Goal: Task Accomplishment & Management: Use online tool/utility

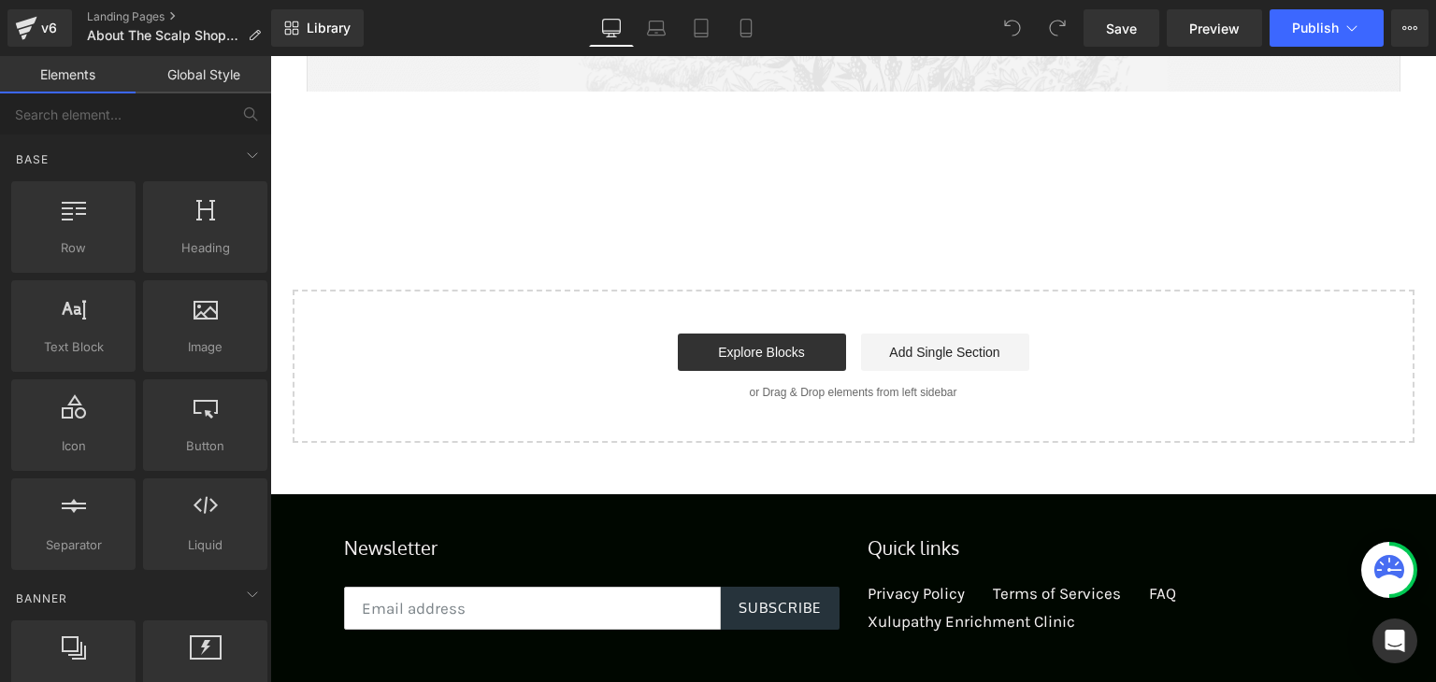
scroll to position [3561, 0]
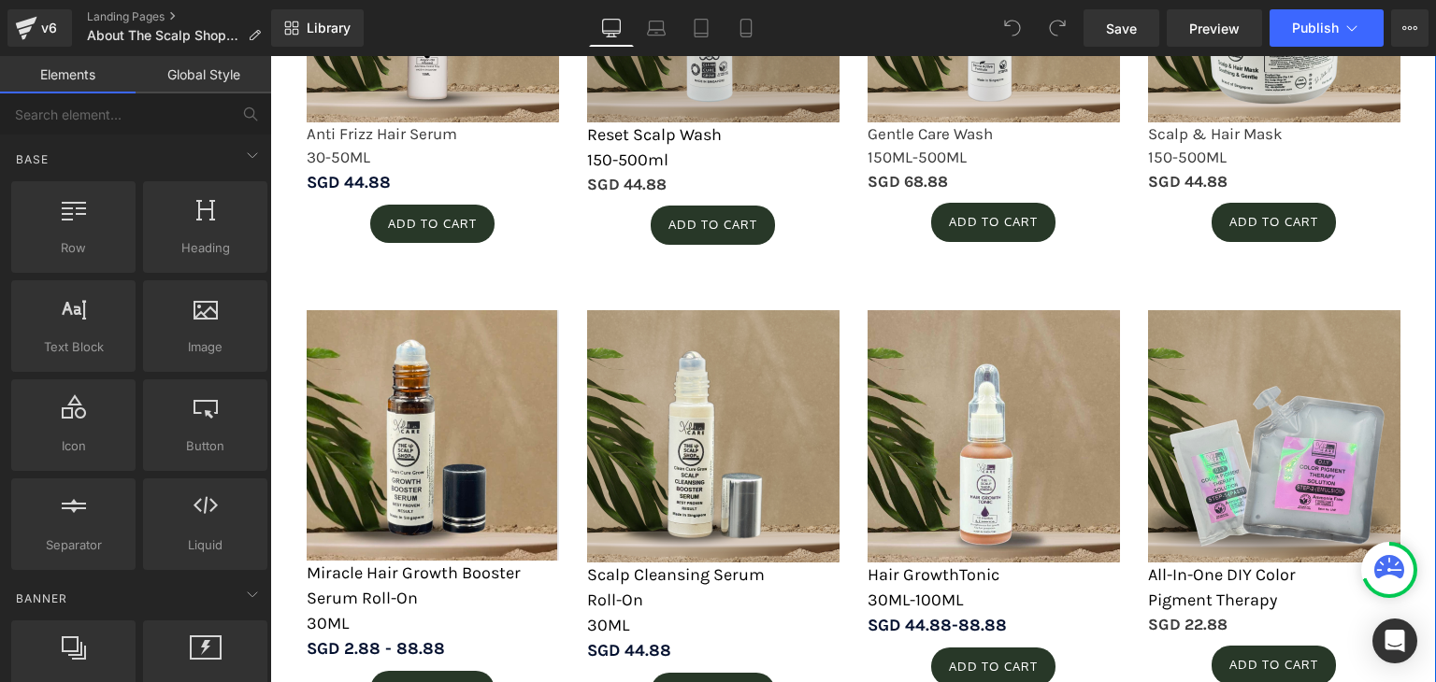
scroll to position [2606, 0]
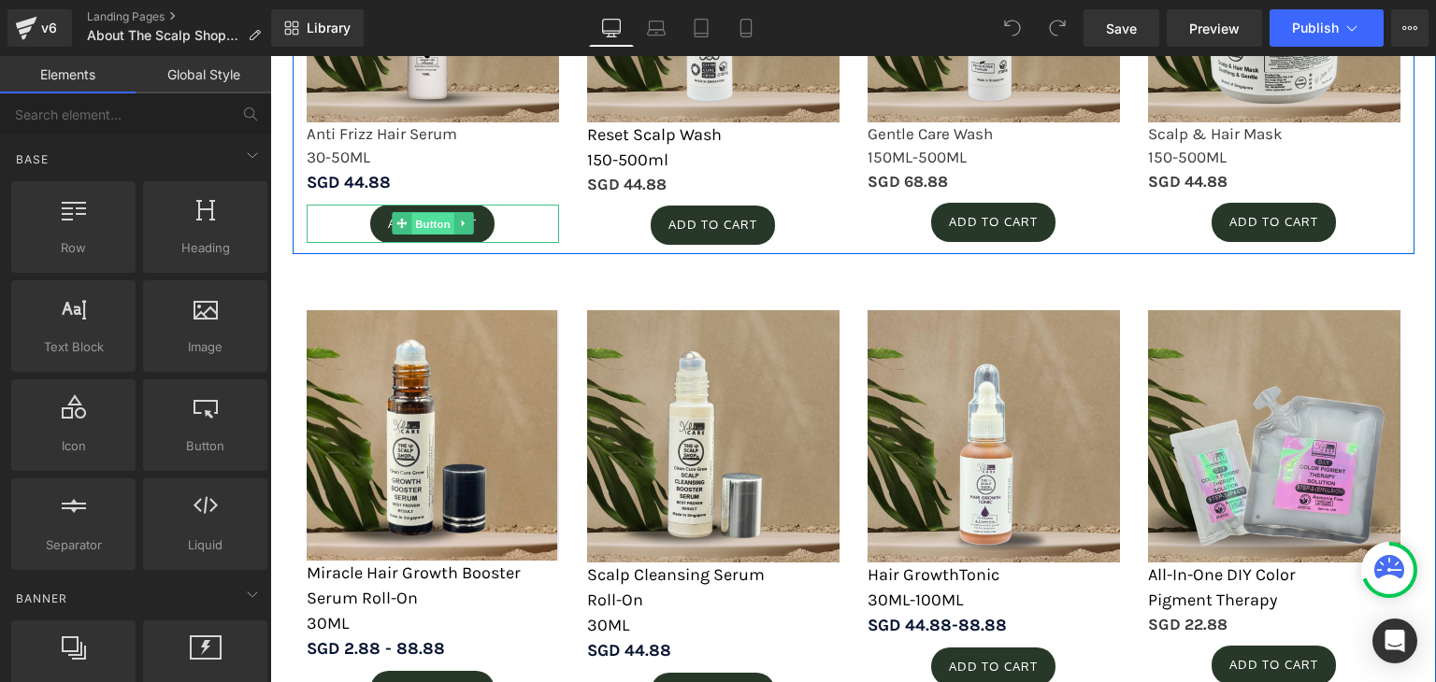
click at [432, 231] on span "Button" at bounding box center [432, 224] width 43 height 22
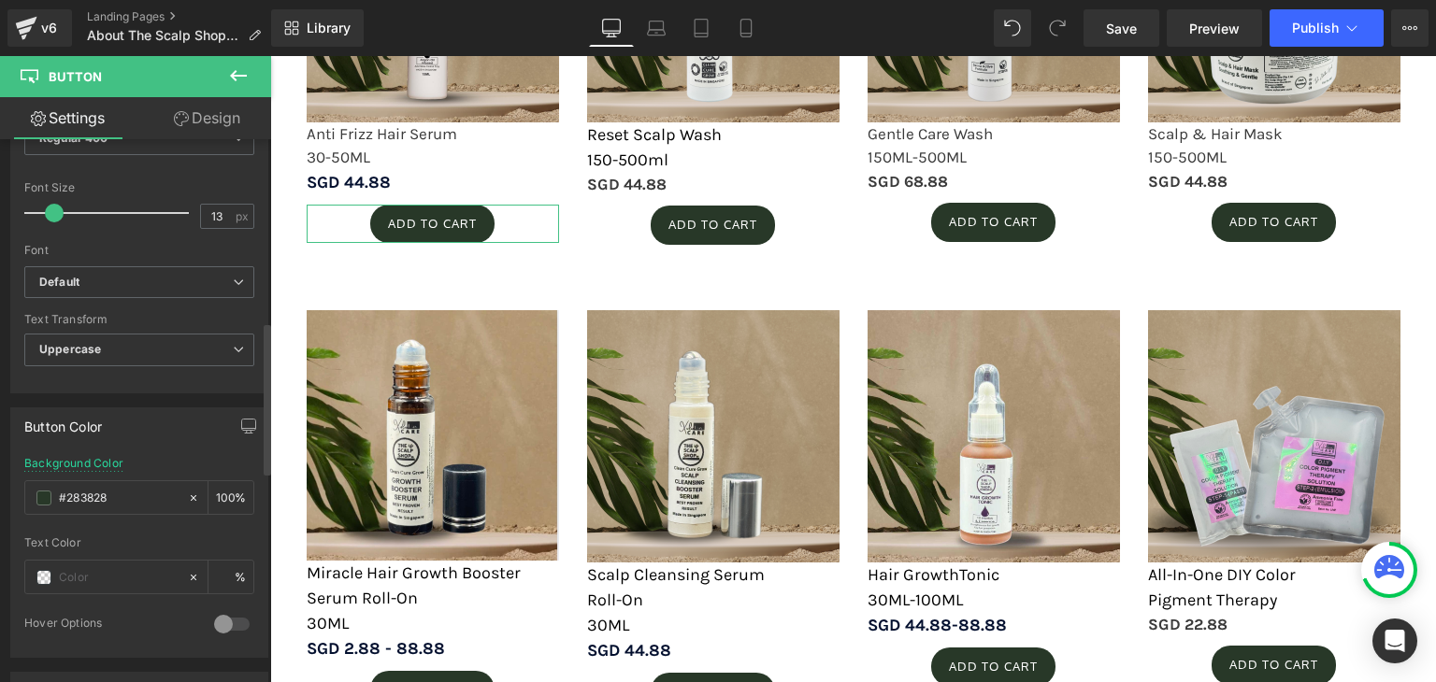
scroll to position [650, 0]
drag, startPoint x: 134, startPoint y: 483, endPoint x: 0, endPoint y: 502, distance: 134.9
click at [0, 502] on div "Button Color rgba(40, 56, 40, 1) Background Color #283828 100 % Text Color % 0 …" at bounding box center [139, 521] width 279 height 264
paste input "85b2cf"
type input "#85b2cf"
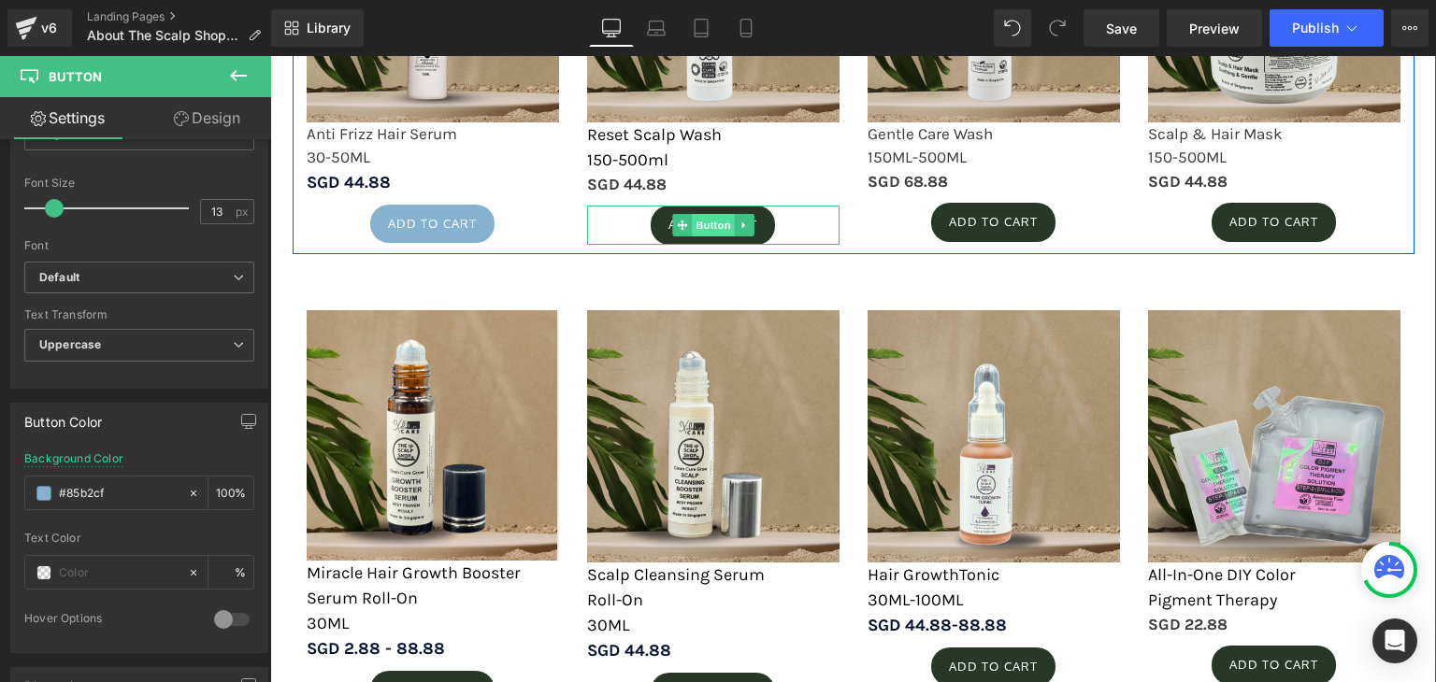
click at [712, 232] on span "Button" at bounding box center [713, 225] width 43 height 22
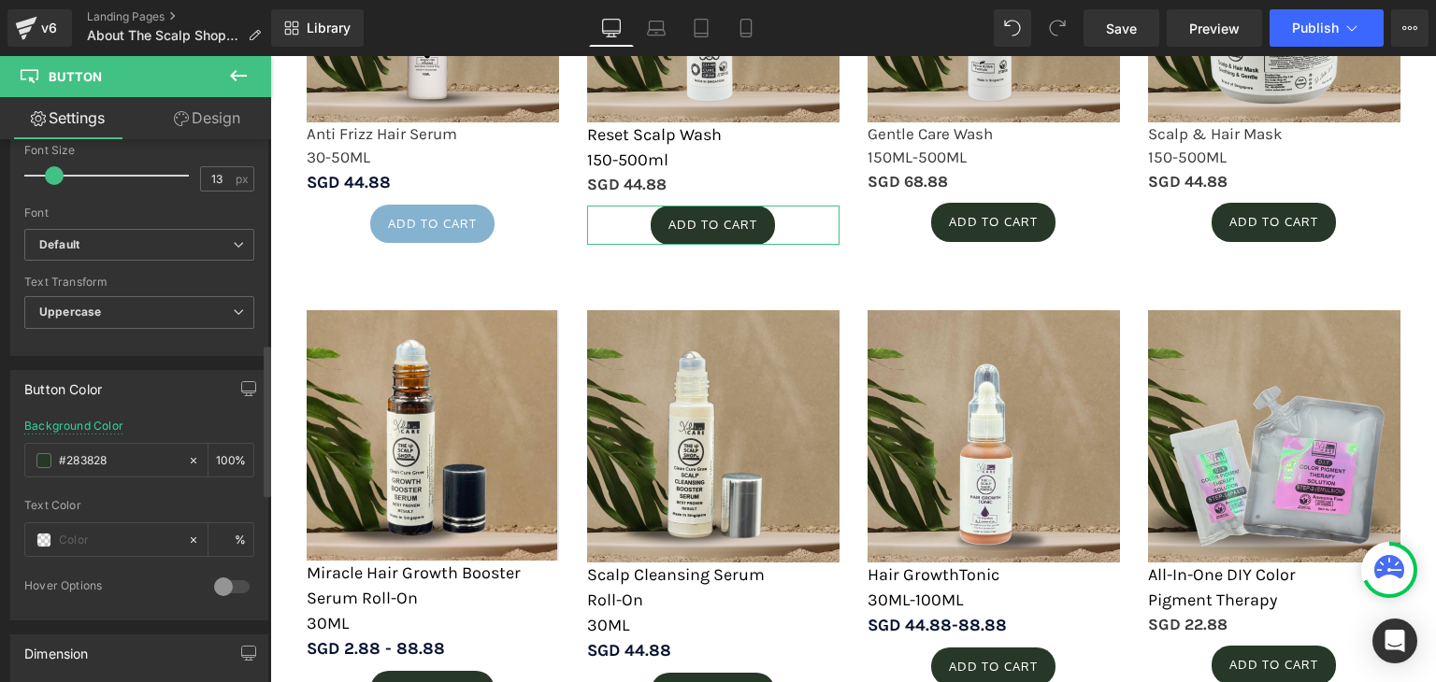
scroll to position [731, 0]
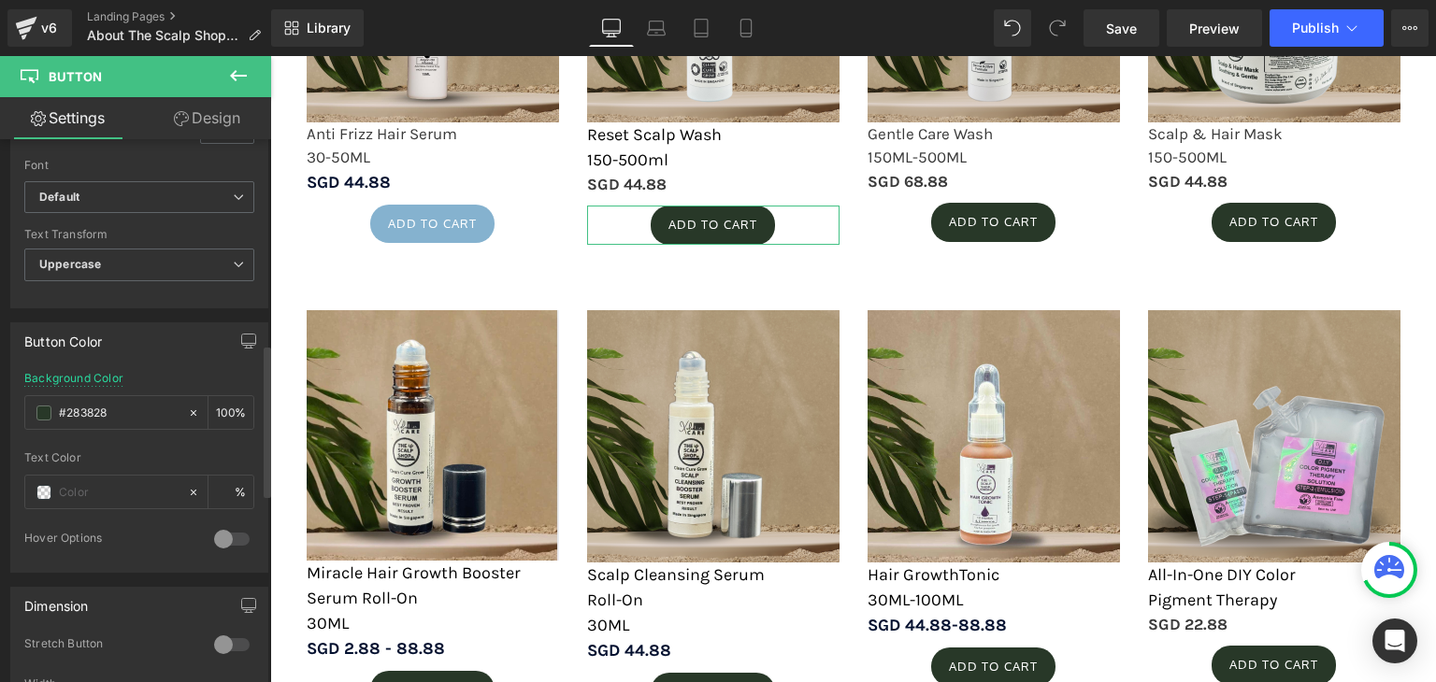
drag, startPoint x: 139, startPoint y: 407, endPoint x: 0, endPoint y: 401, distance: 139.4
click at [0, 401] on div "Button Color rgba(40, 56, 40, 1) Background Color #283828 100 % Text Color % 0 …" at bounding box center [139, 440] width 279 height 264
paste input "85b2cf"
type input "#85b2cf"
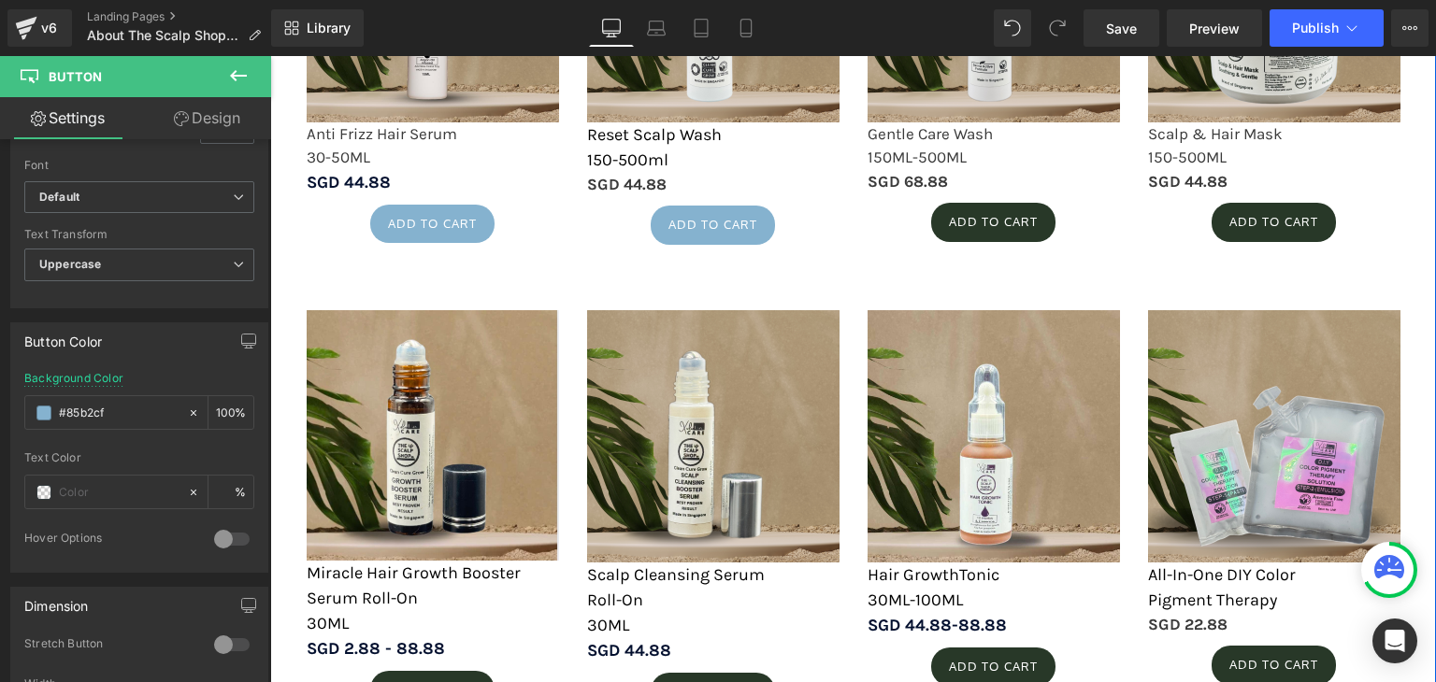
scroll to position [2688, 0]
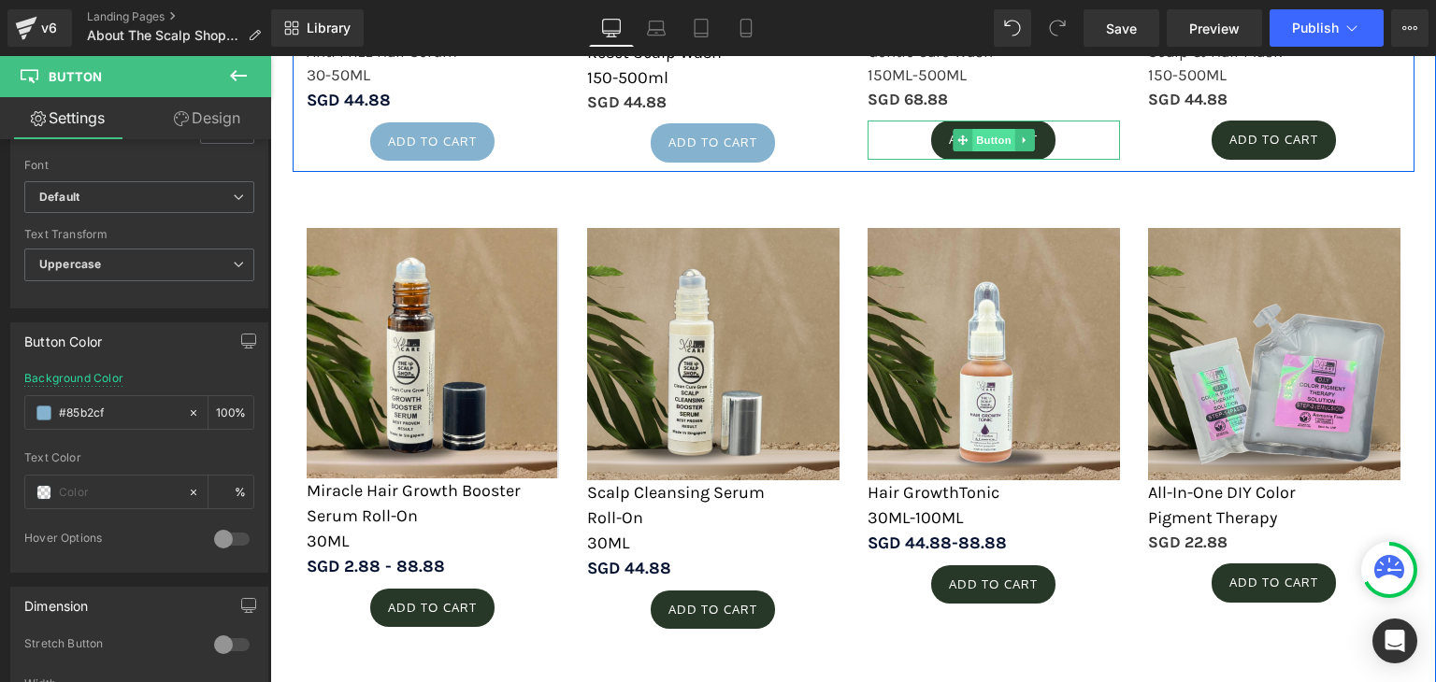
click at [998, 129] on span "Button" at bounding box center [993, 140] width 43 height 22
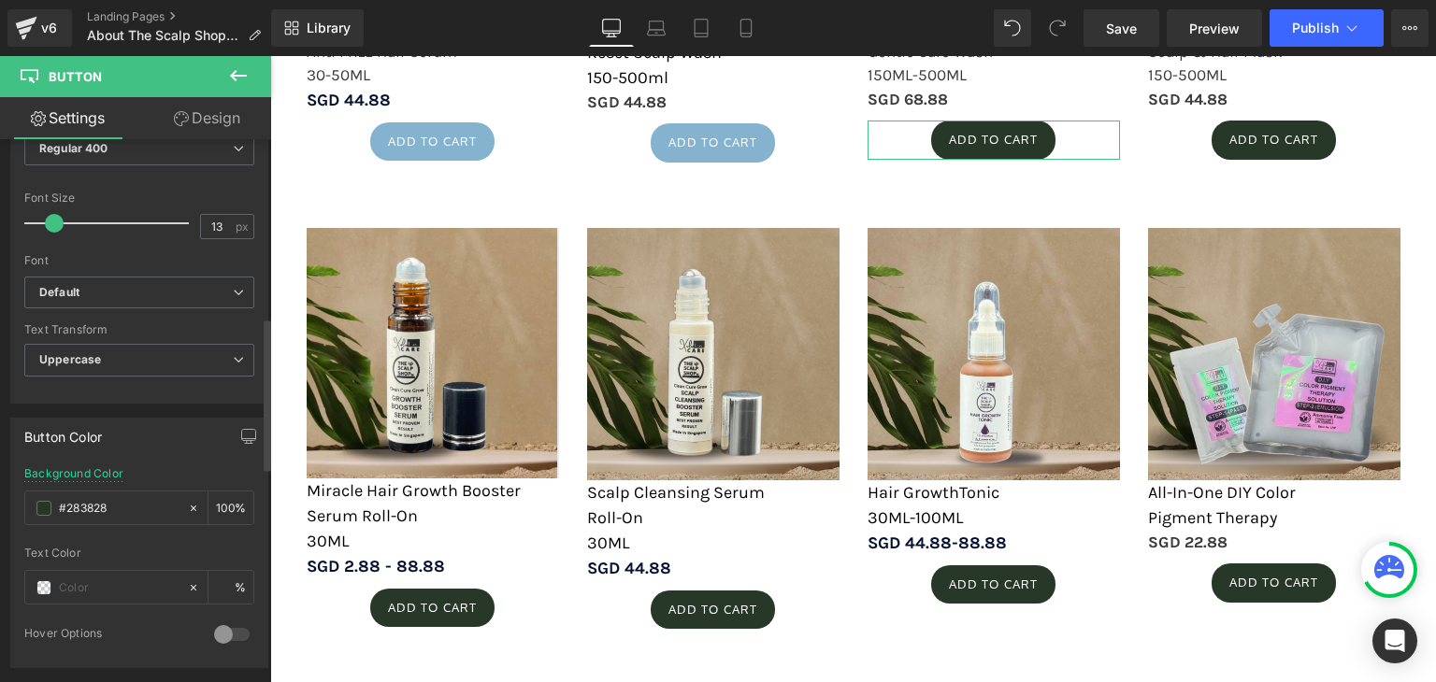
scroll to position [772, 0]
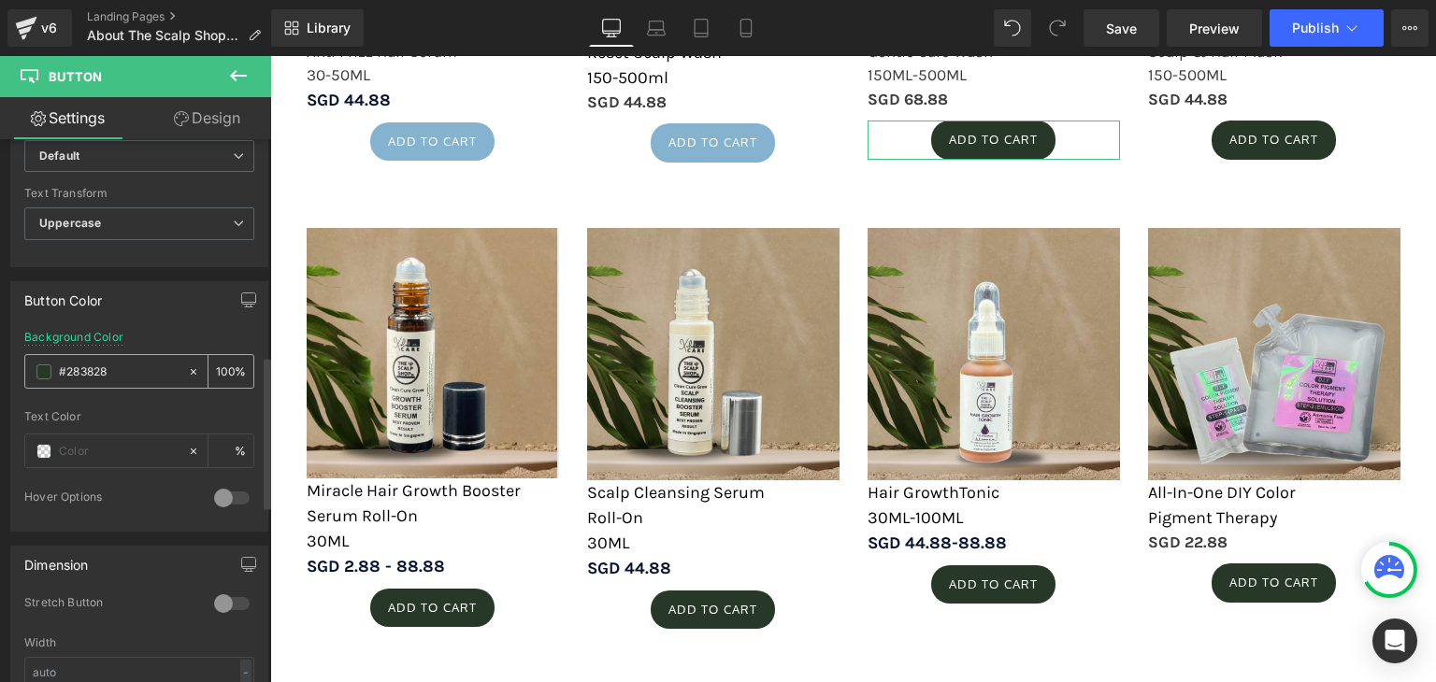
click at [35, 365] on div "#283828" at bounding box center [106, 371] width 162 height 33
click at [42, 372] on span at bounding box center [43, 371] width 15 height 15
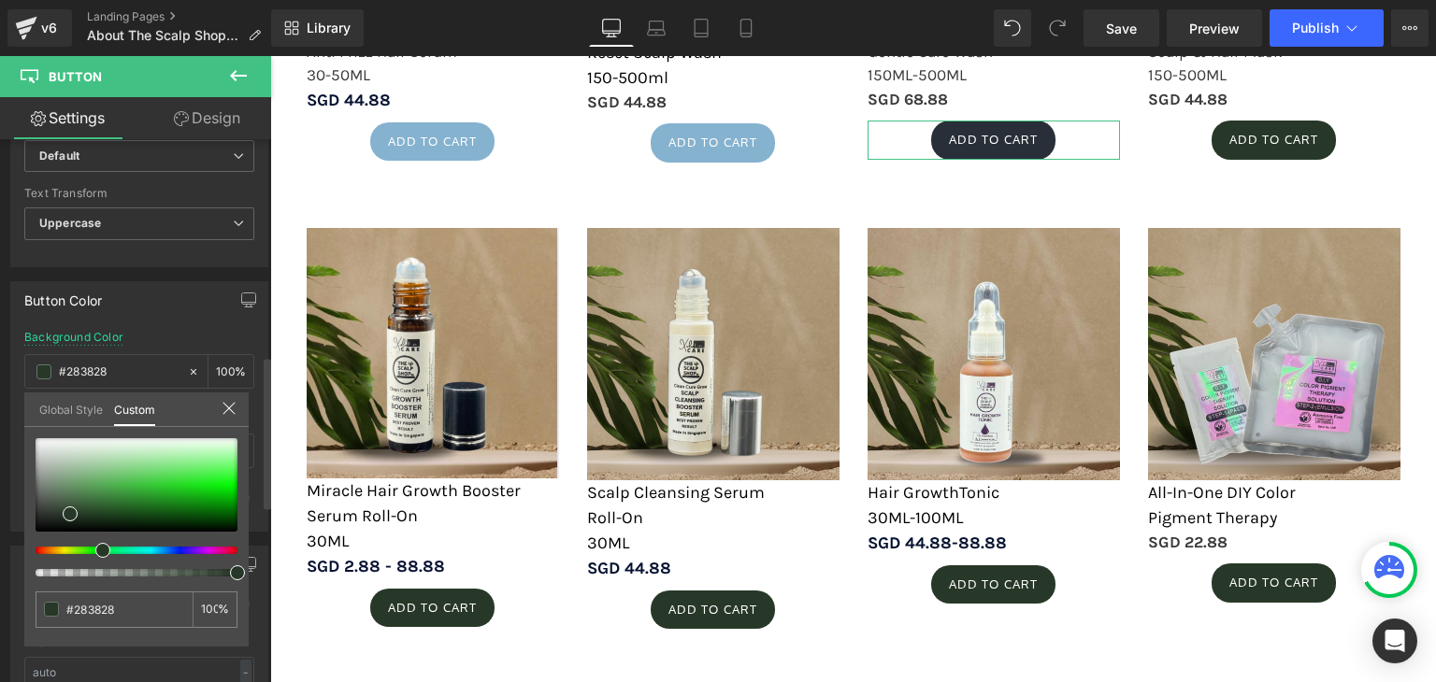
type input "#282f38"
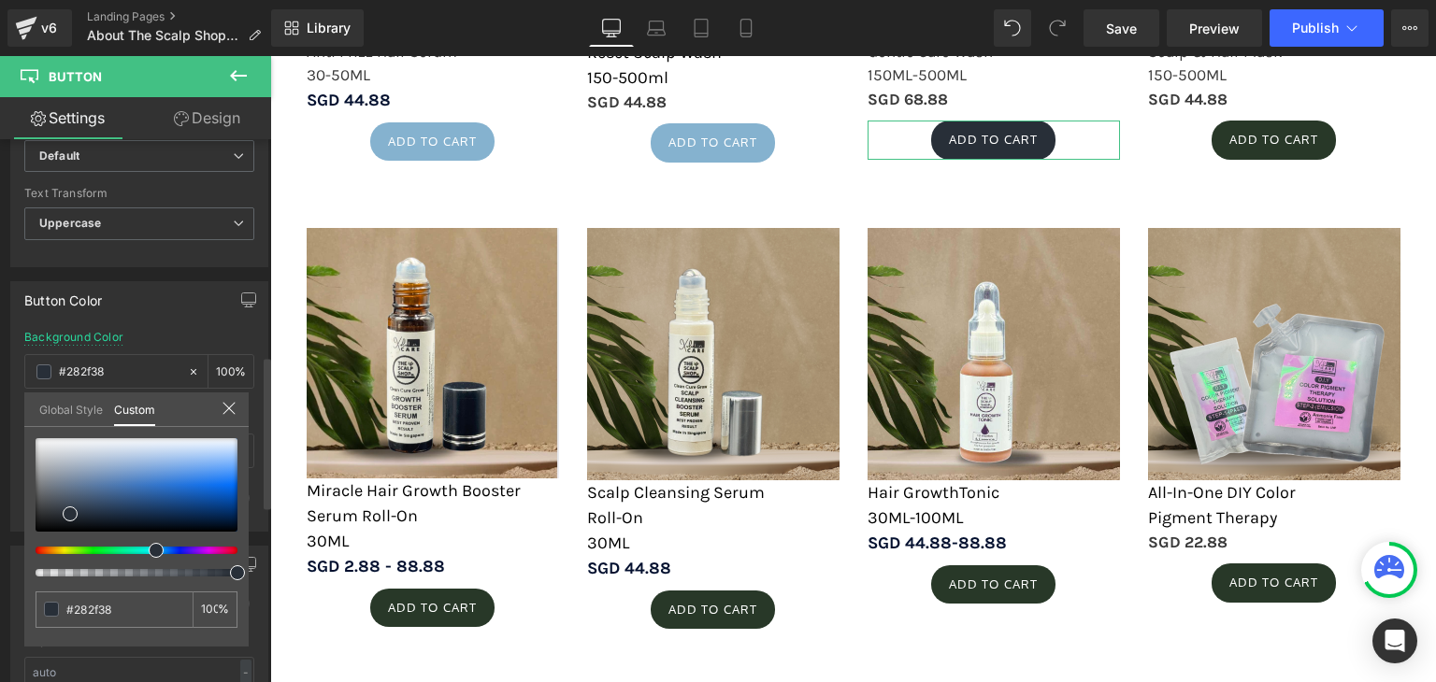
click at [149, 549] on div at bounding box center [129, 550] width 202 height 7
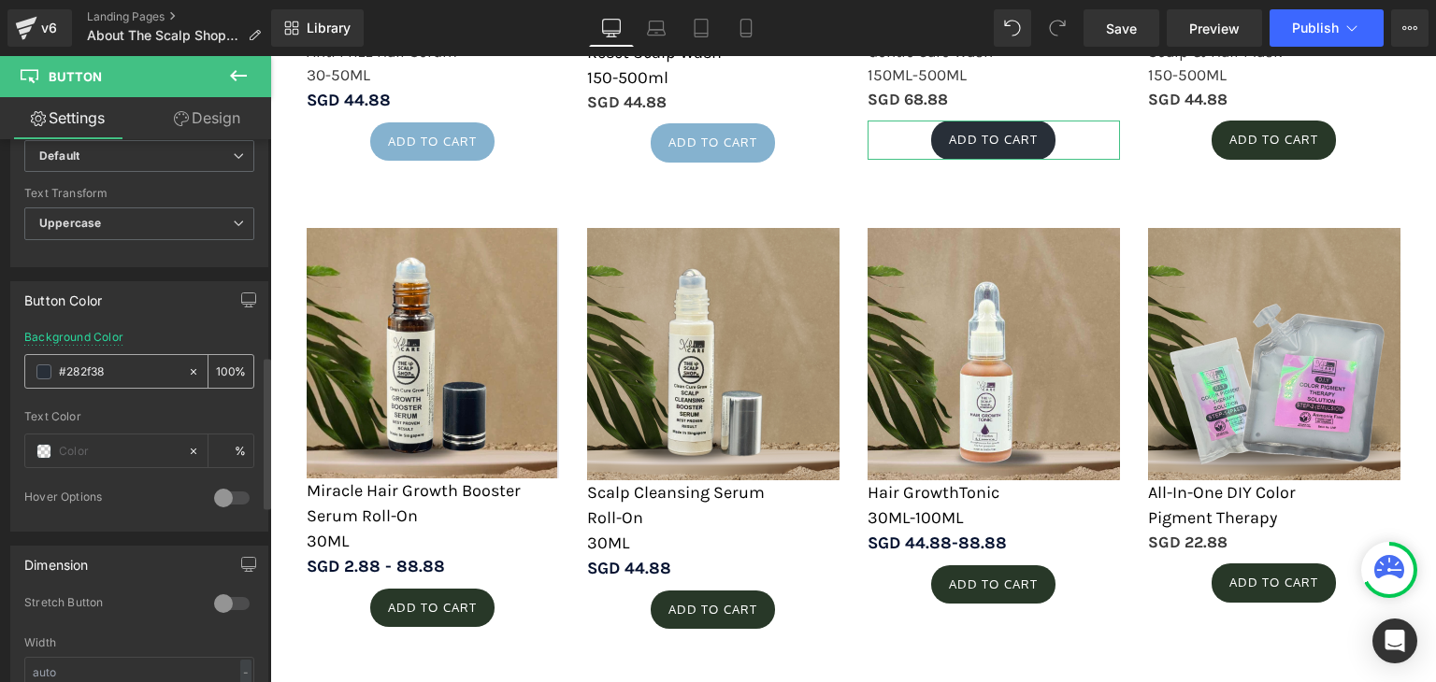
click at [108, 371] on input "#282f38" at bounding box center [119, 372] width 120 height 21
paste input "85b2cf"
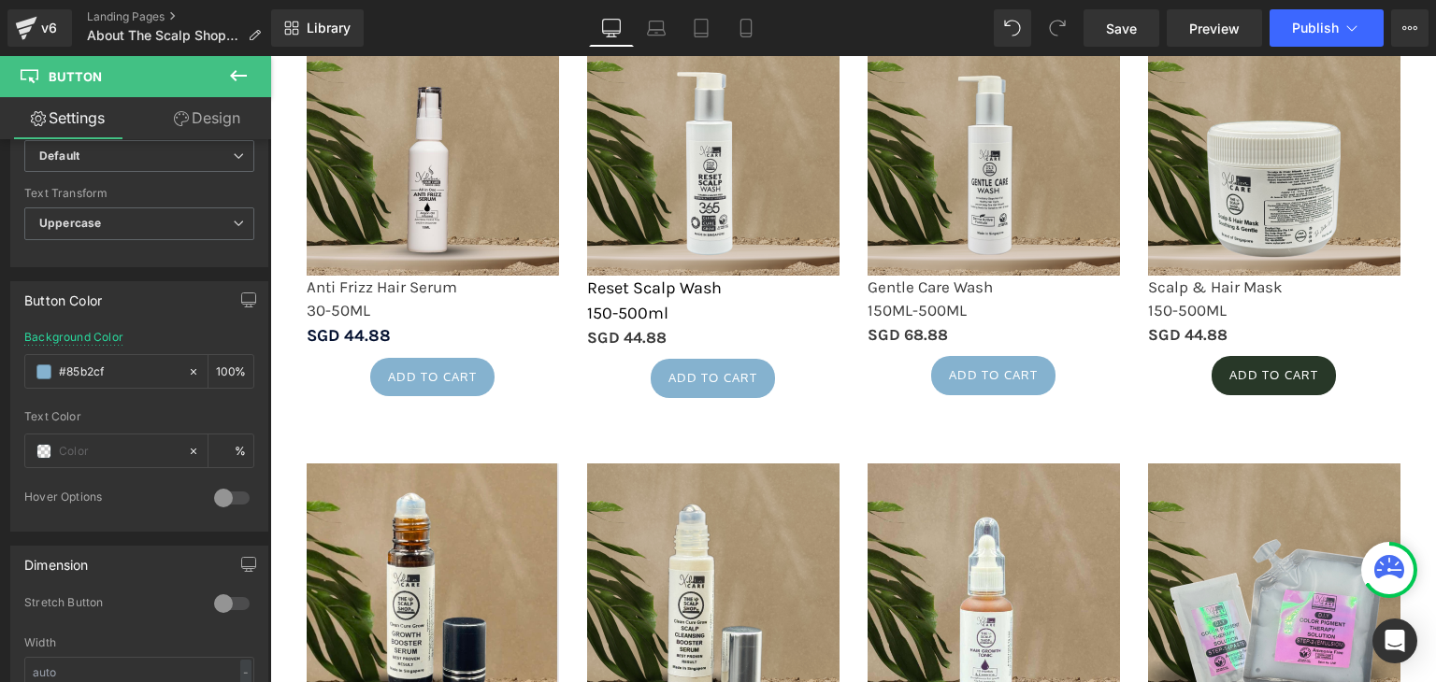
type input "#85b2cf"
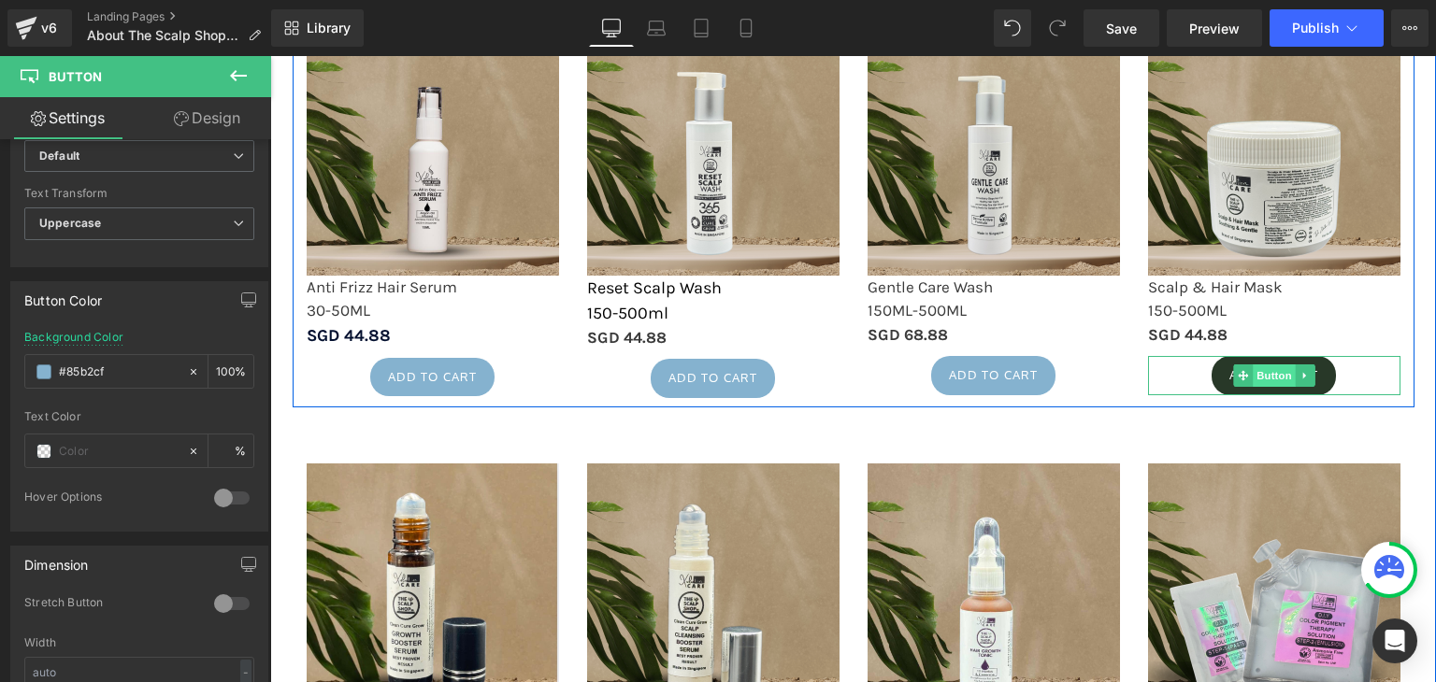
click at [1255, 368] on span "Button" at bounding box center [1273, 375] width 43 height 22
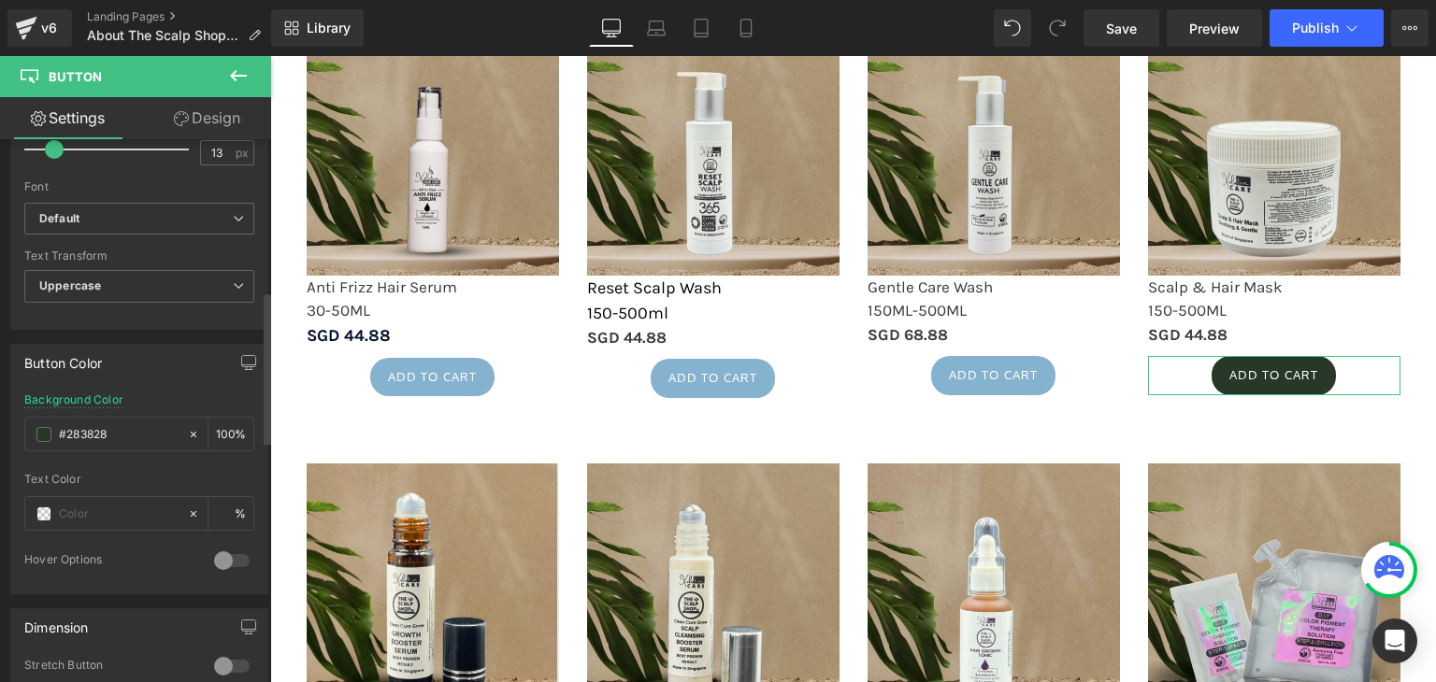
scroll to position [710, 0]
drag, startPoint x: 138, startPoint y: 433, endPoint x: 0, endPoint y: 435, distance: 138.3
click at [0, 435] on div "Button Color rgba(40, 56, 40, 1) Background Color #283828 100 % Text Color % 0 …" at bounding box center [139, 461] width 279 height 264
paste input "85b2cf"
type input "#85b2cf"
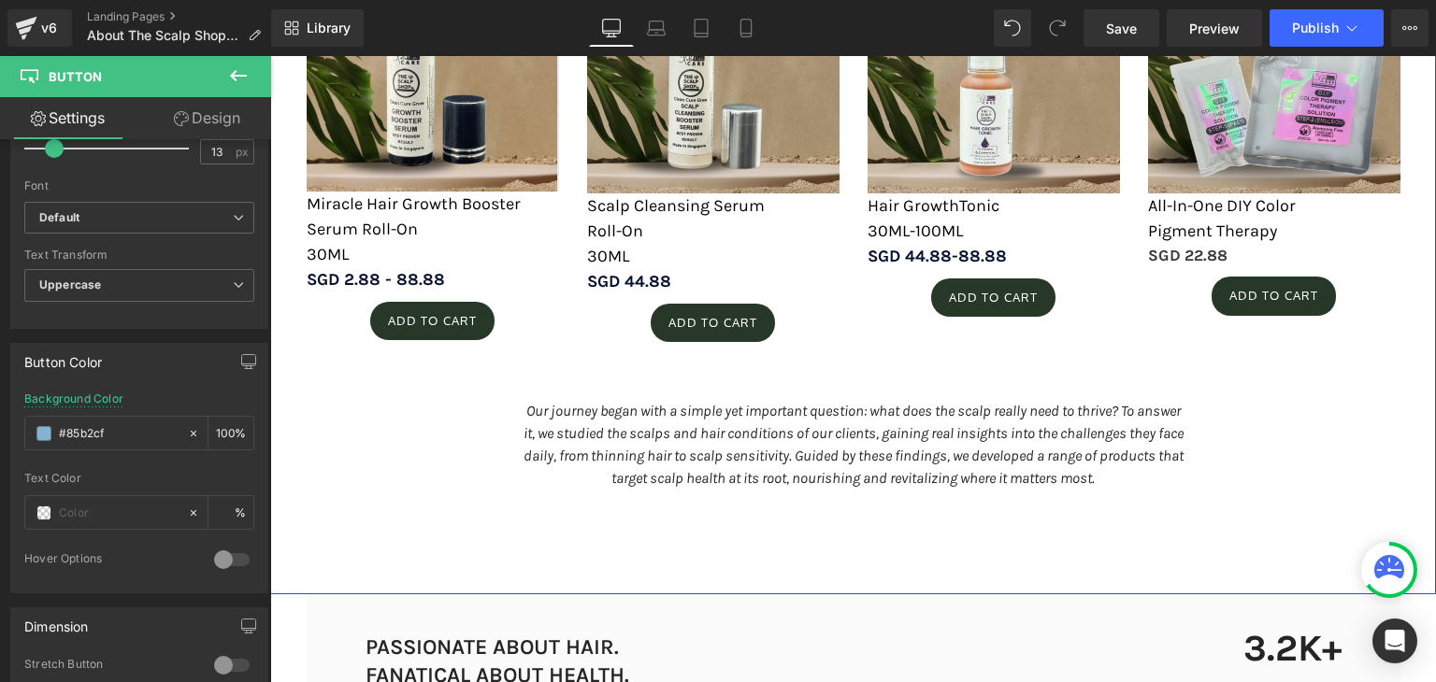
scroll to position [2976, 0]
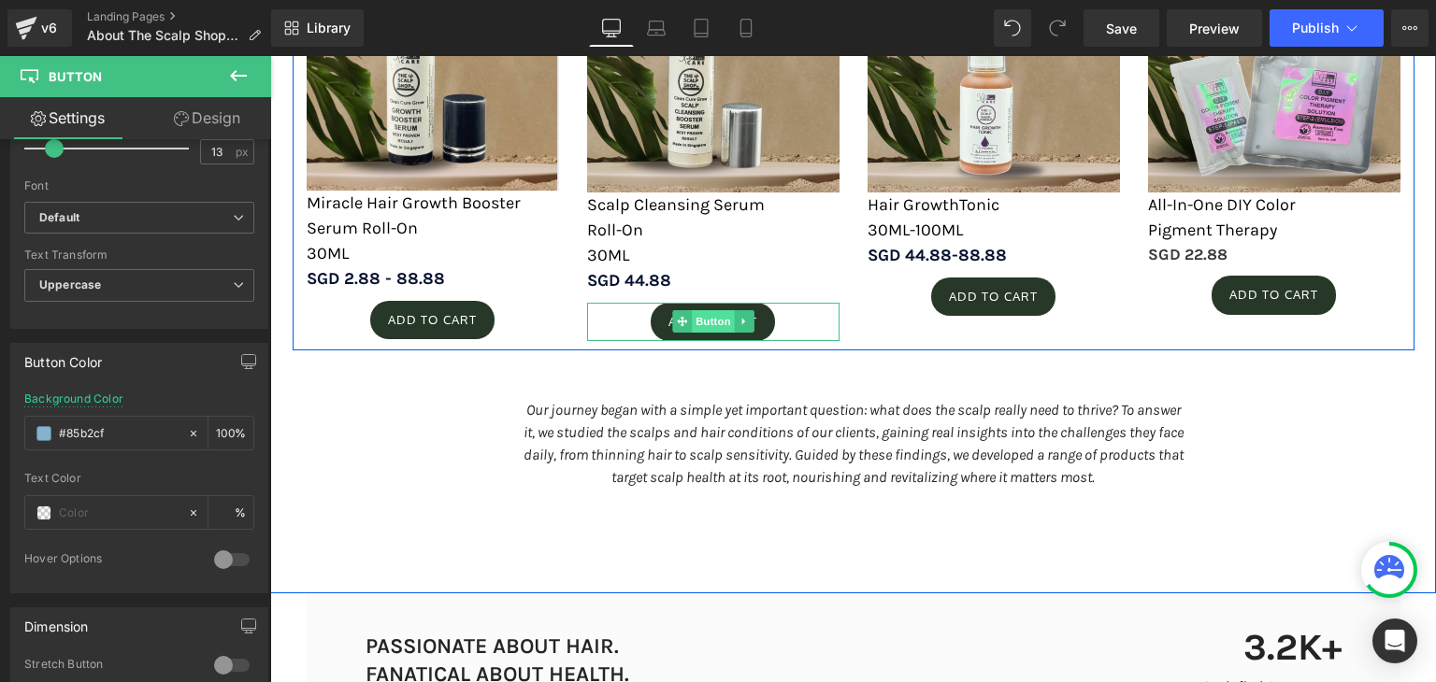
click at [704, 315] on span "Button" at bounding box center [713, 321] width 43 height 22
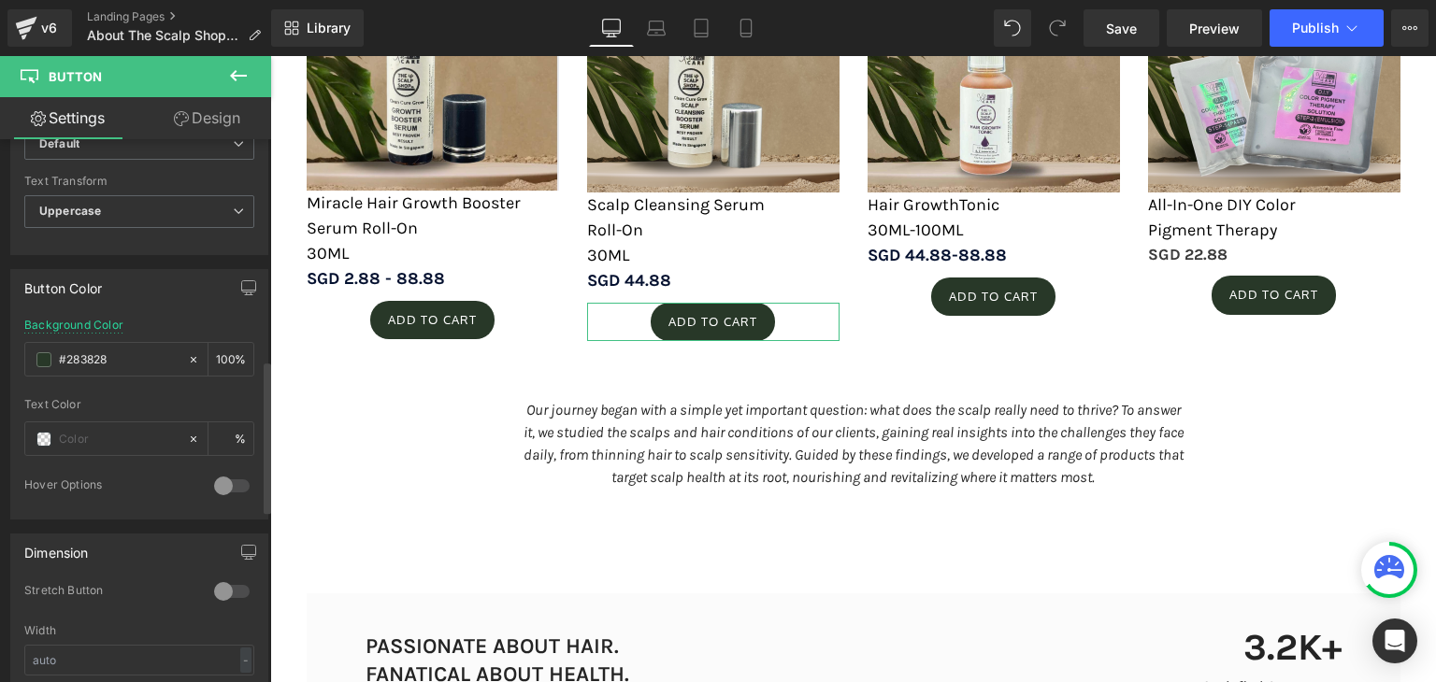
scroll to position [791, 0]
drag, startPoint x: 128, startPoint y: 345, endPoint x: 0, endPoint y: 350, distance: 128.1
click at [0, 350] on div "Button Color rgba(40, 56, 40, 1) Background Color #283828 100 % Text Color % 0 …" at bounding box center [139, 381] width 279 height 264
paste input "85b2cf"
type input "#85b2cf"
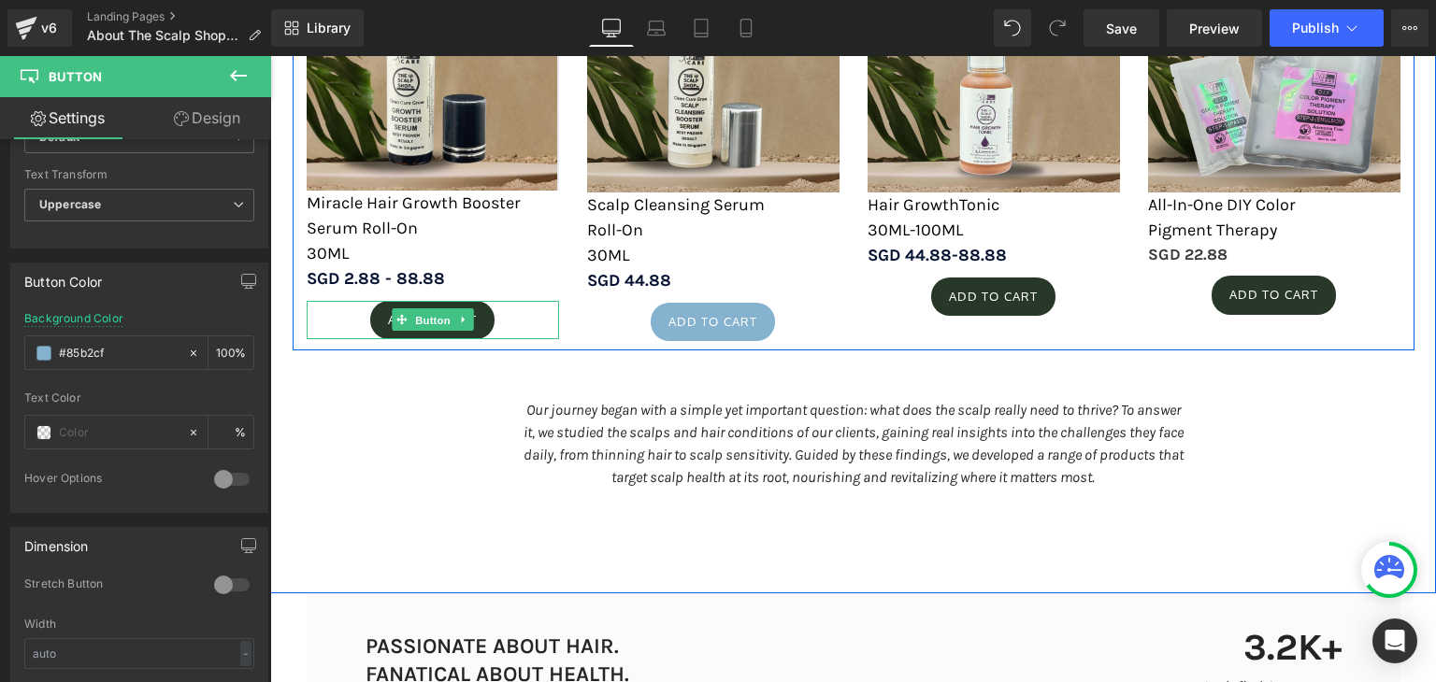
click at [422, 309] on span "Button" at bounding box center [432, 320] width 43 height 22
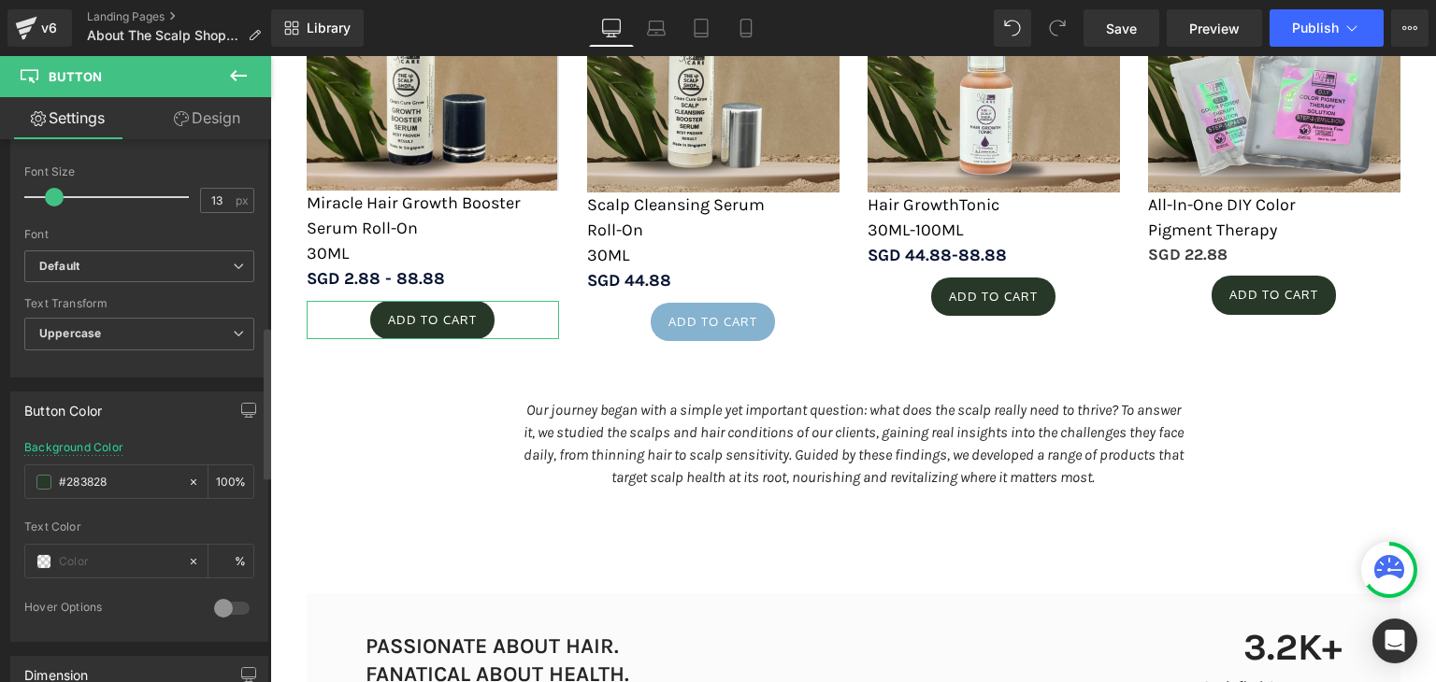
scroll to position [665, 0]
drag, startPoint x: 123, startPoint y: 469, endPoint x: 0, endPoint y: 494, distance: 125.9
click at [0, 494] on div "Button Color rgba(40, 56, 40, 1) Background Color #283828 100 % Text Color % 0 …" at bounding box center [139, 506] width 279 height 264
paste input "85b2cf"
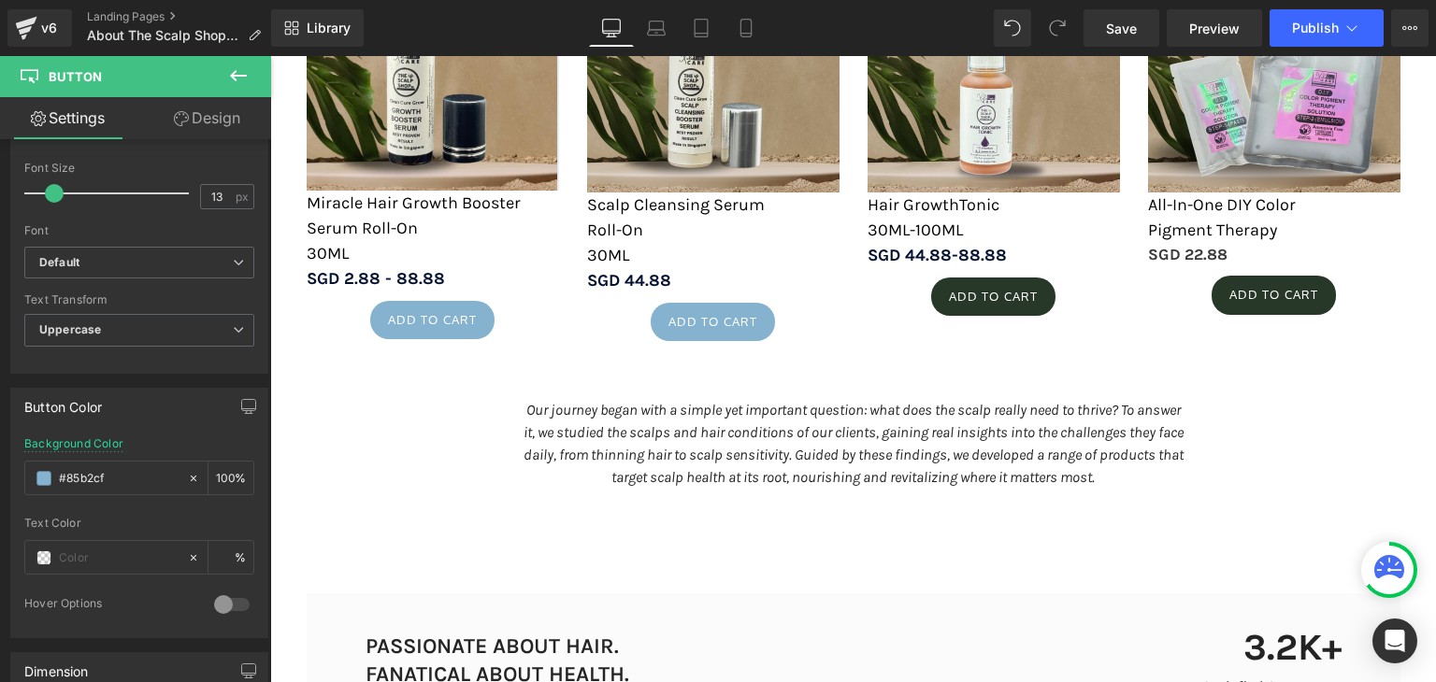
type input "#85b2cf"
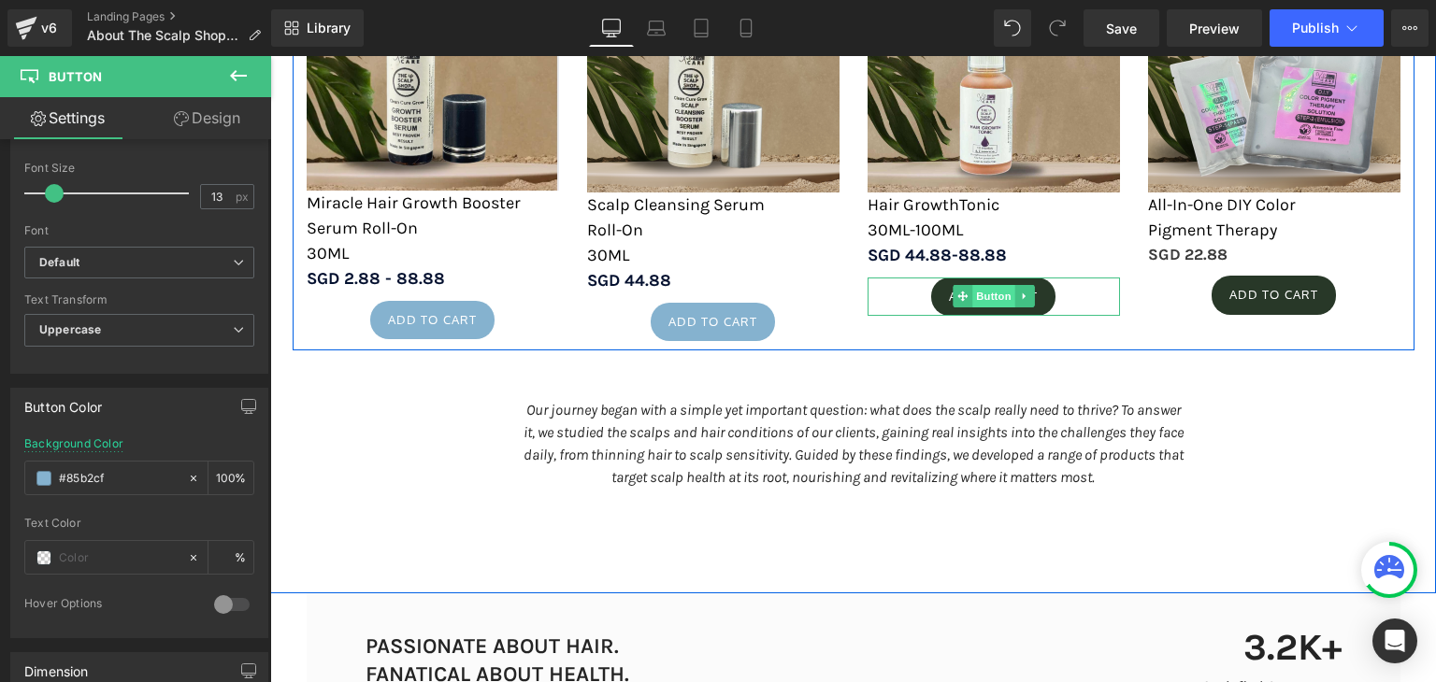
click at [996, 285] on span "Button" at bounding box center [993, 296] width 43 height 22
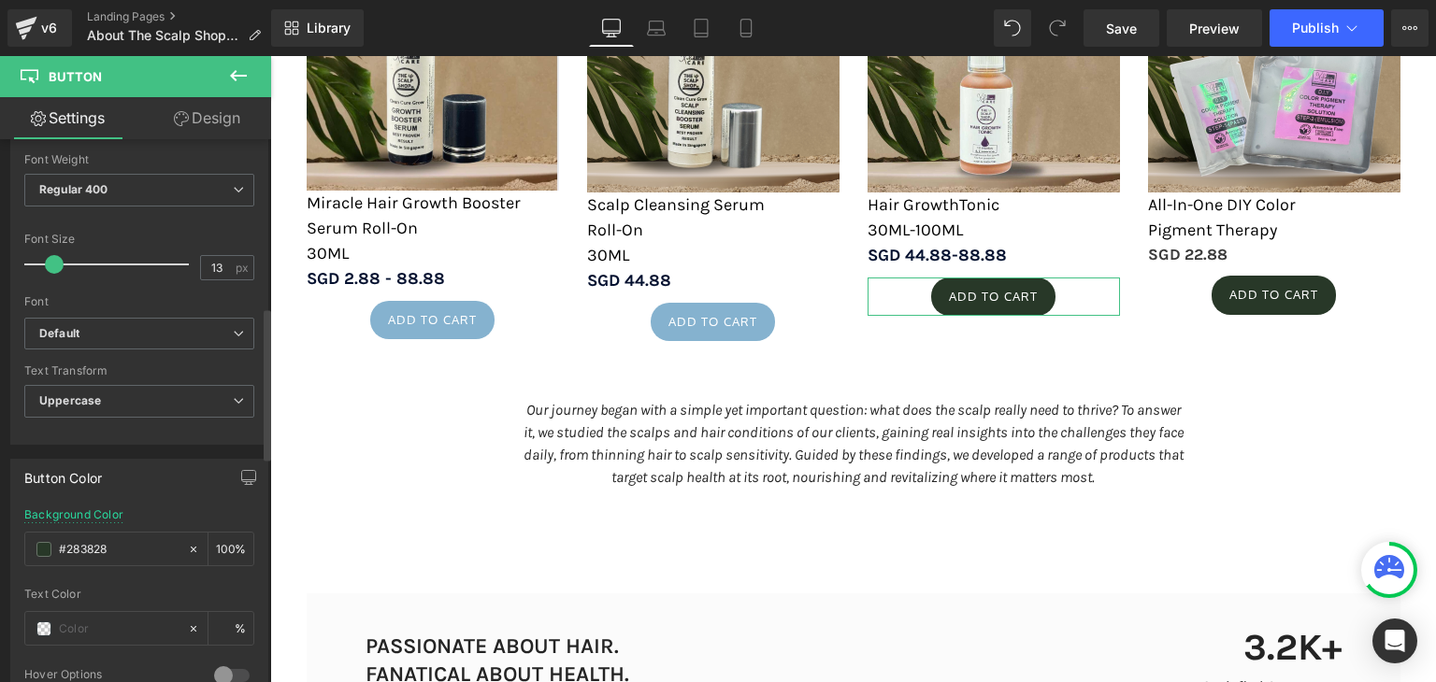
scroll to position [647, 0]
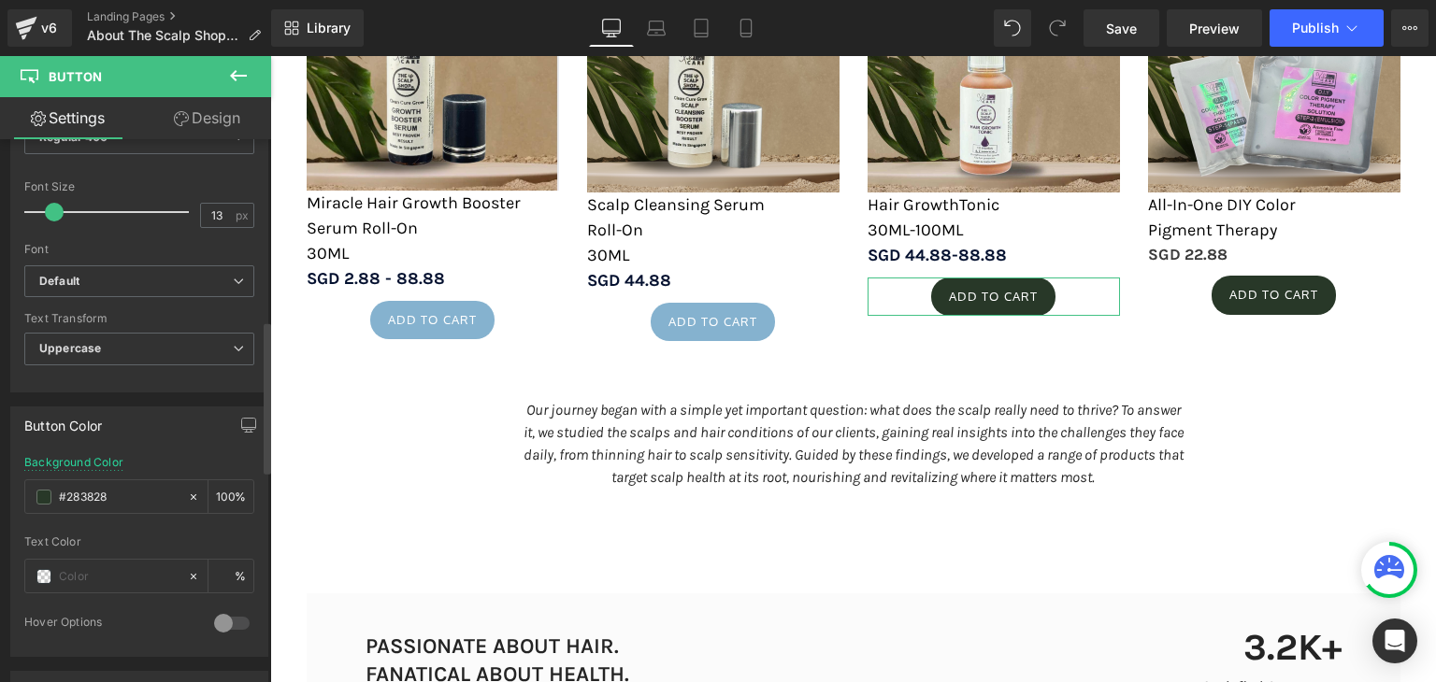
drag, startPoint x: 120, startPoint y: 483, endPoint x: 0, endPoint y: 525, distance: 126.8
click at [0, 525] on div "Button Color rgba(40, 56, 40, 1) Background Color #283828 100 % Text Color % 0 …" at bounding box center [139, 525] width 279 height 264
paste input "85b2cf"
type input "#85b2cf"
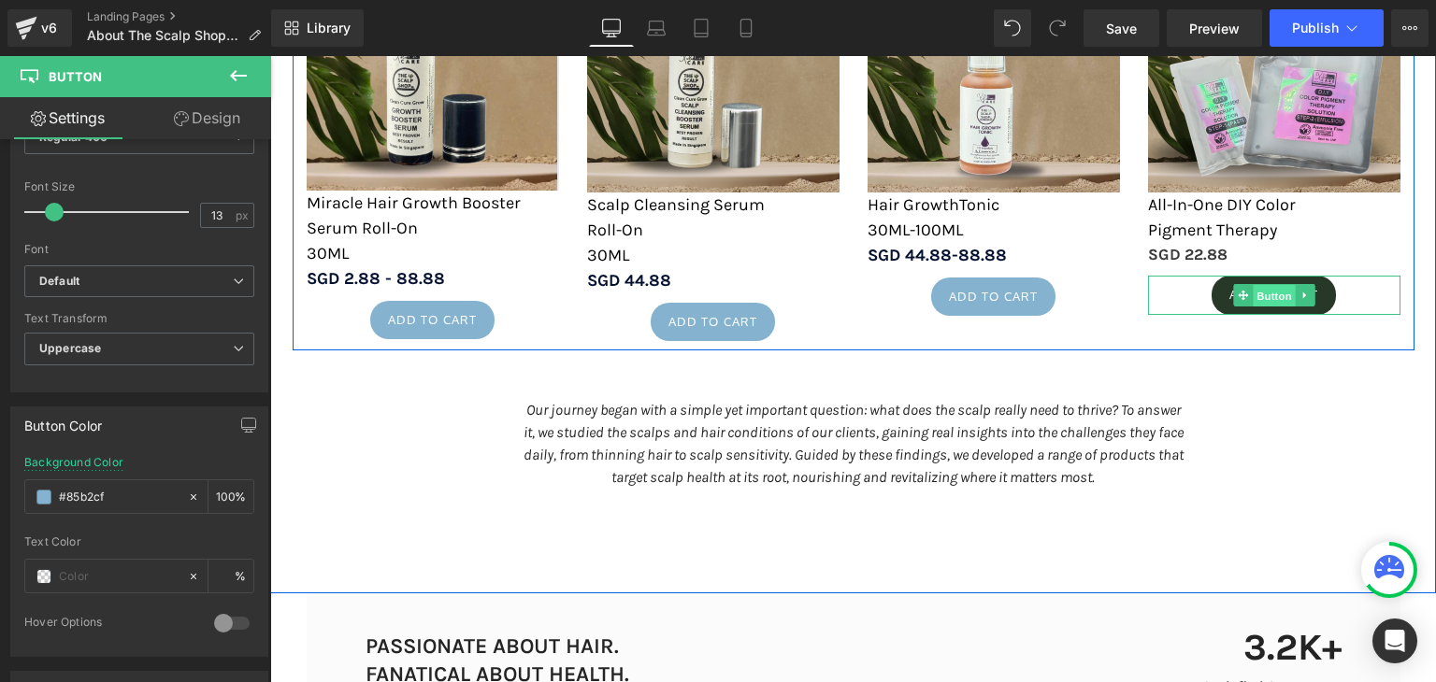
click at [1278, 295] on span "Button" at bounding box center [1273, 296] width 43 height 22
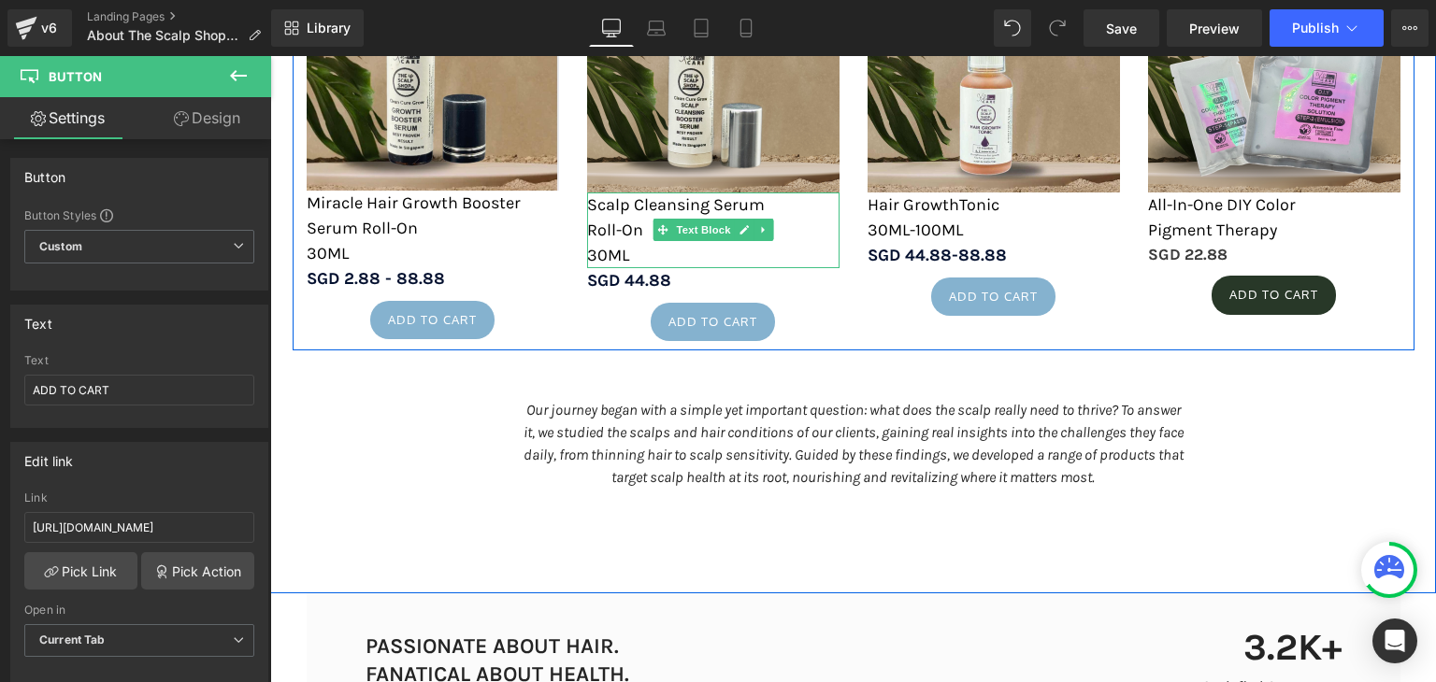
click at [607, 226] on span "Roll-On" at bounding box center [615, 230] width 56 height 21
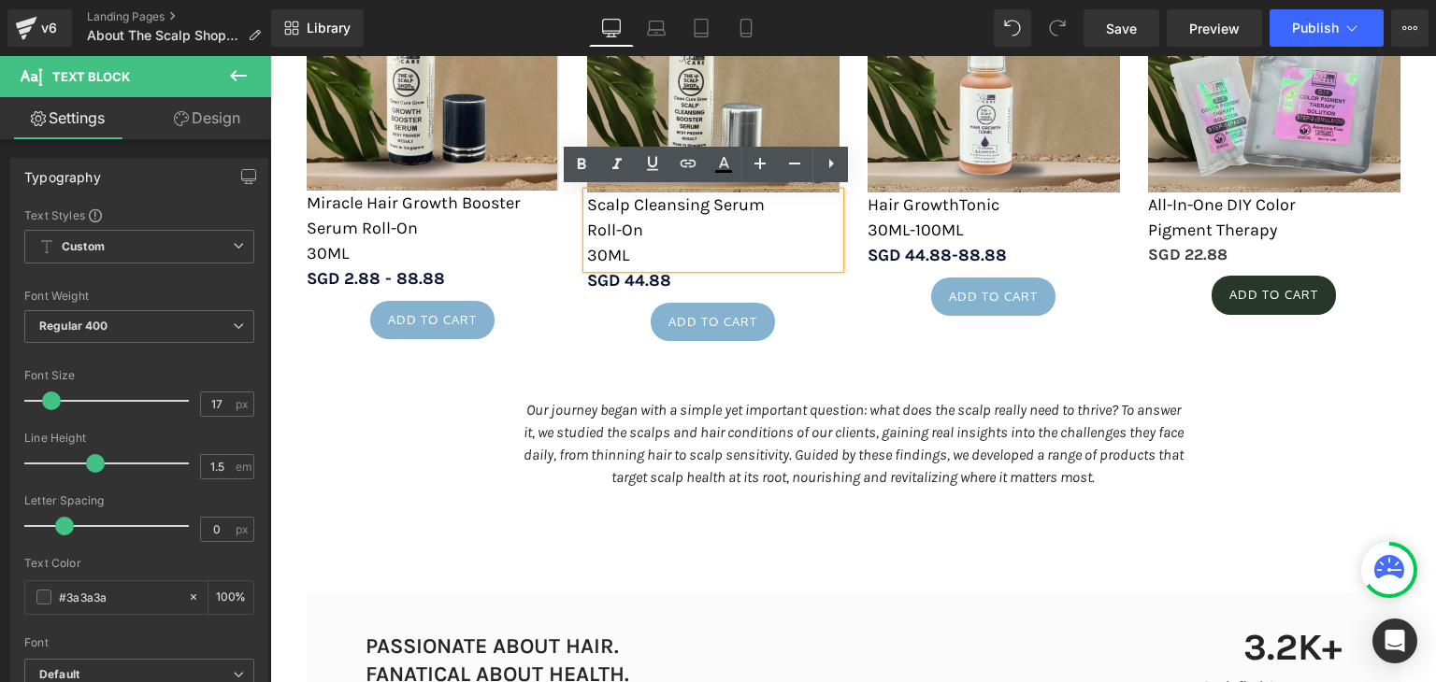
click at [587, 229] on span "Roll-On" at bounding box center [615, 230] width 56 height 21
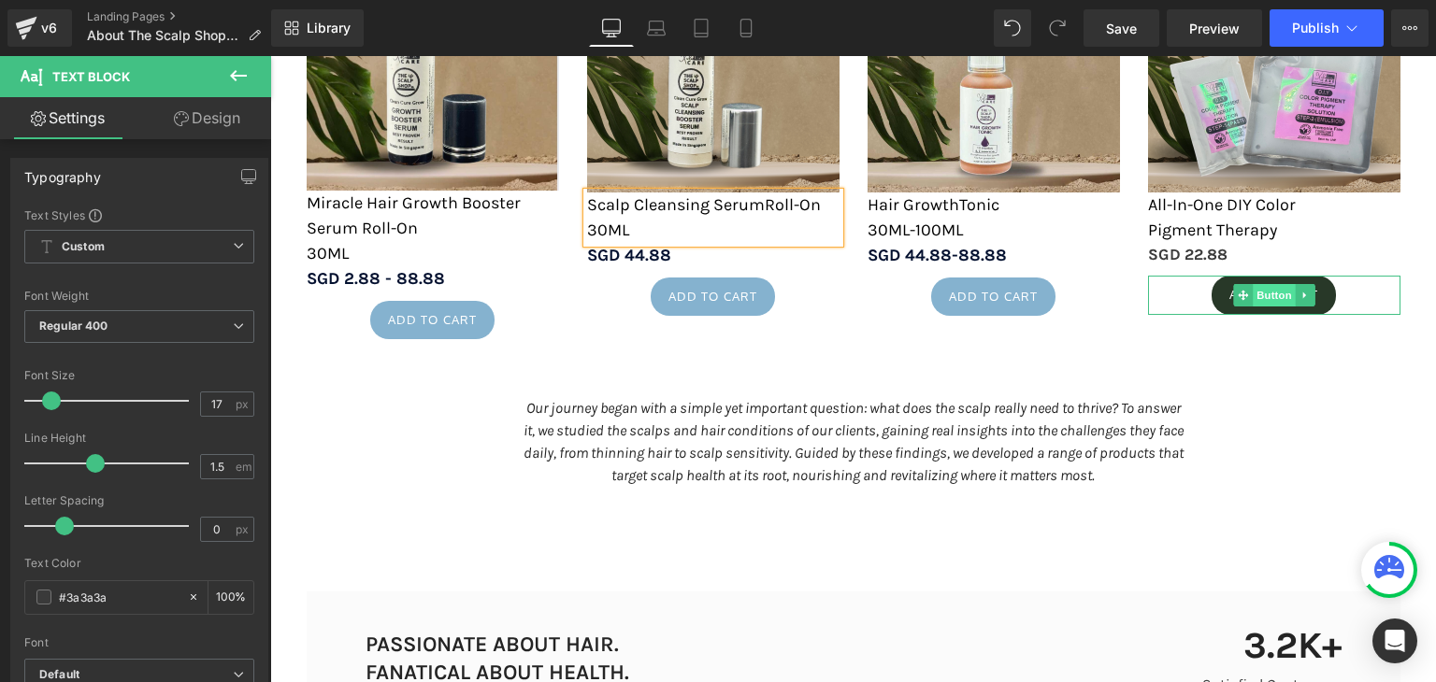
click at [1270, 289] on span "Button" at bounding box center [1273, 295] width 43 height 22
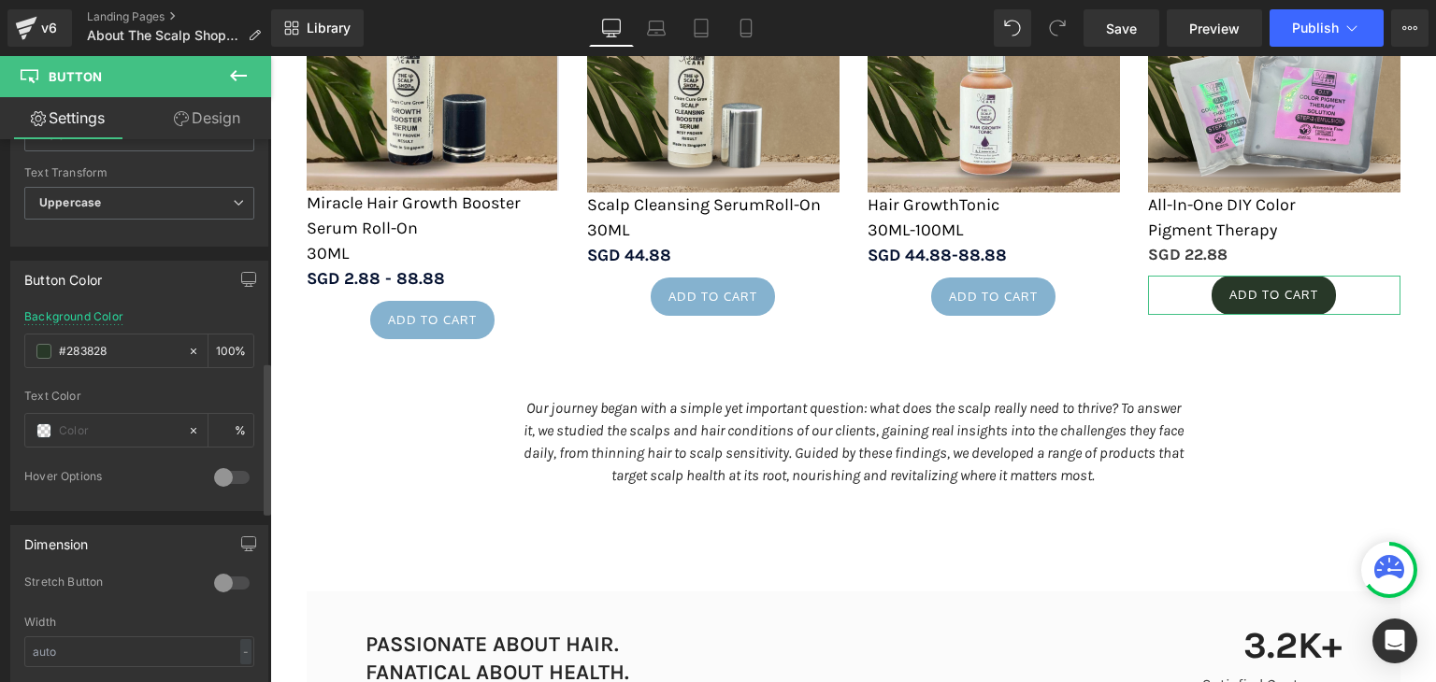
scroll to position [794, 0]
drag, startPoint x: 135, startPoint y: 341, endPoint x: 0, endPoint y: 350, distance: 134.8
click at [0, 350] on div "Button Color rgba(40, 56, 40, 1) Background Color #283828 100 % Text Color % 0 …" at bounding box center [139, 377] width 279 height 264
paste input "85b2cf"
type input "#85b2cf"
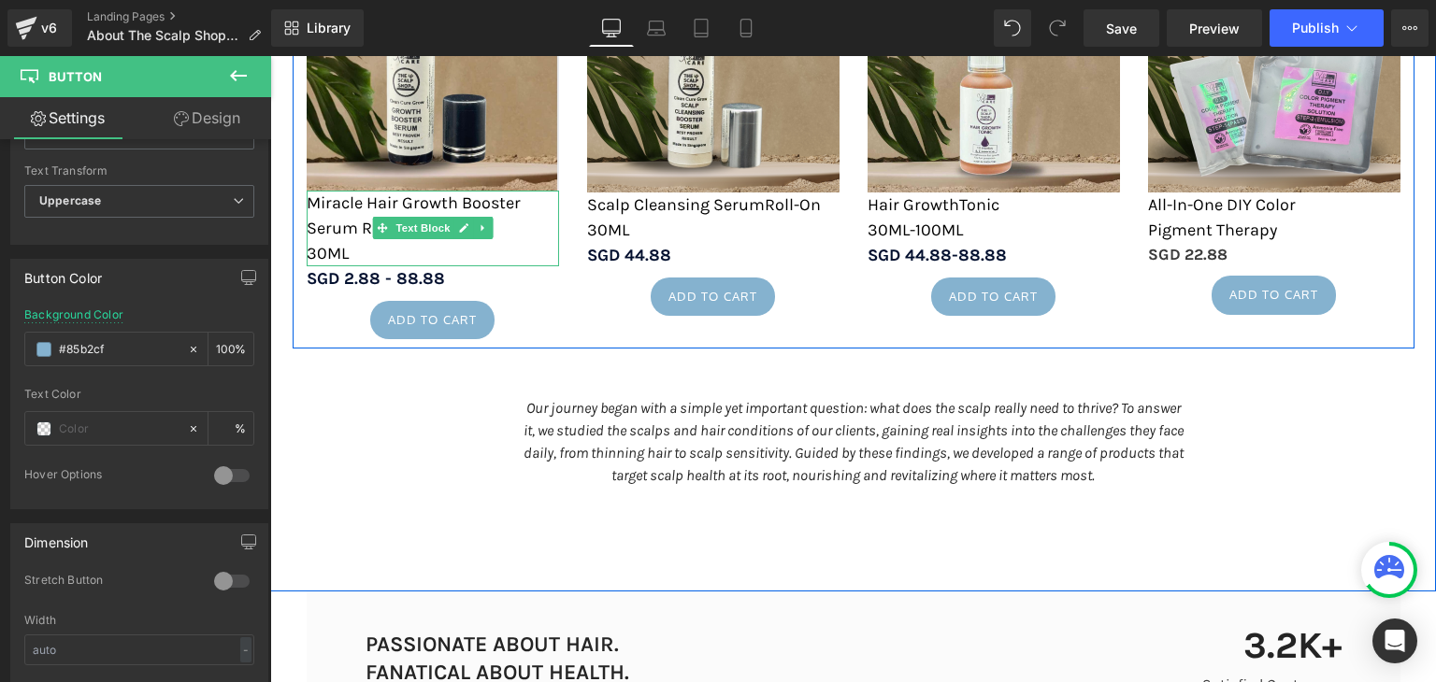
click at [317, 255] on span "30ML" at bounding box center [328, 253] width 42 height 21
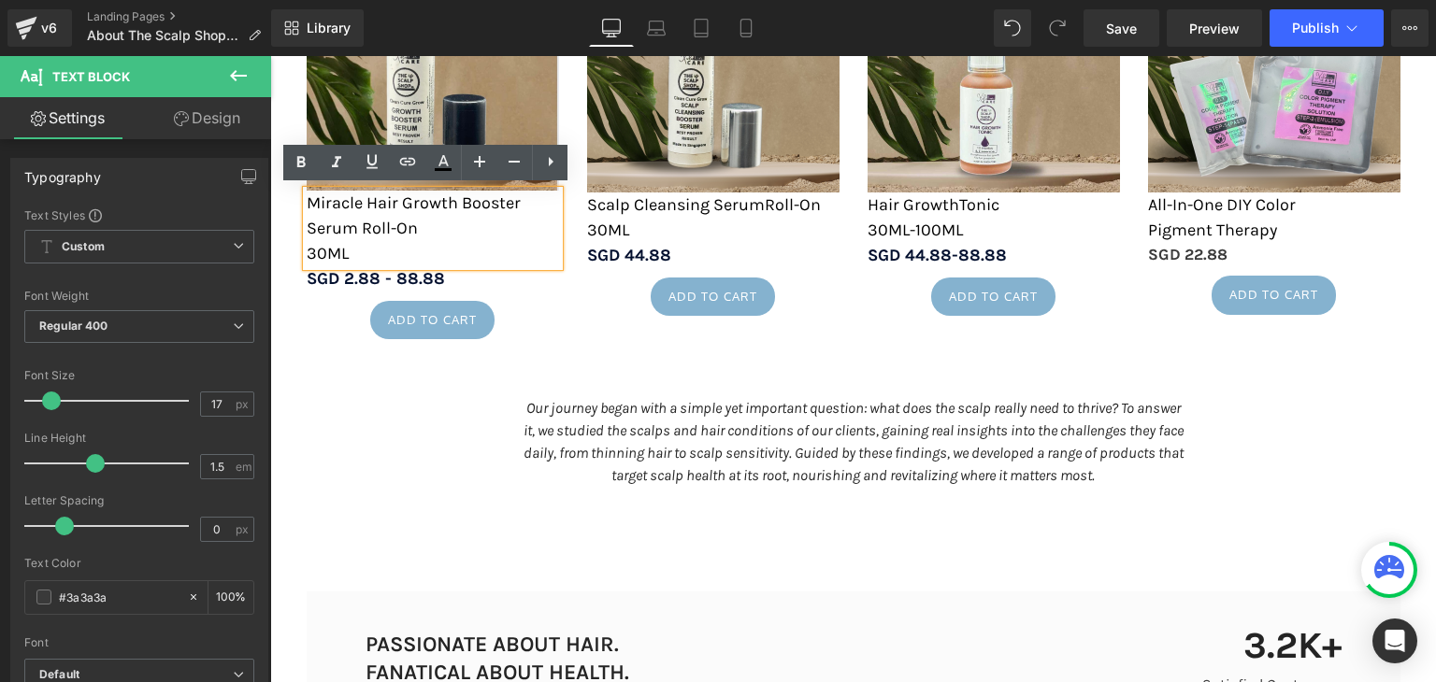
click at [307, 252] on span "30ML" at bounding box center [328, 253] width 42 height 21
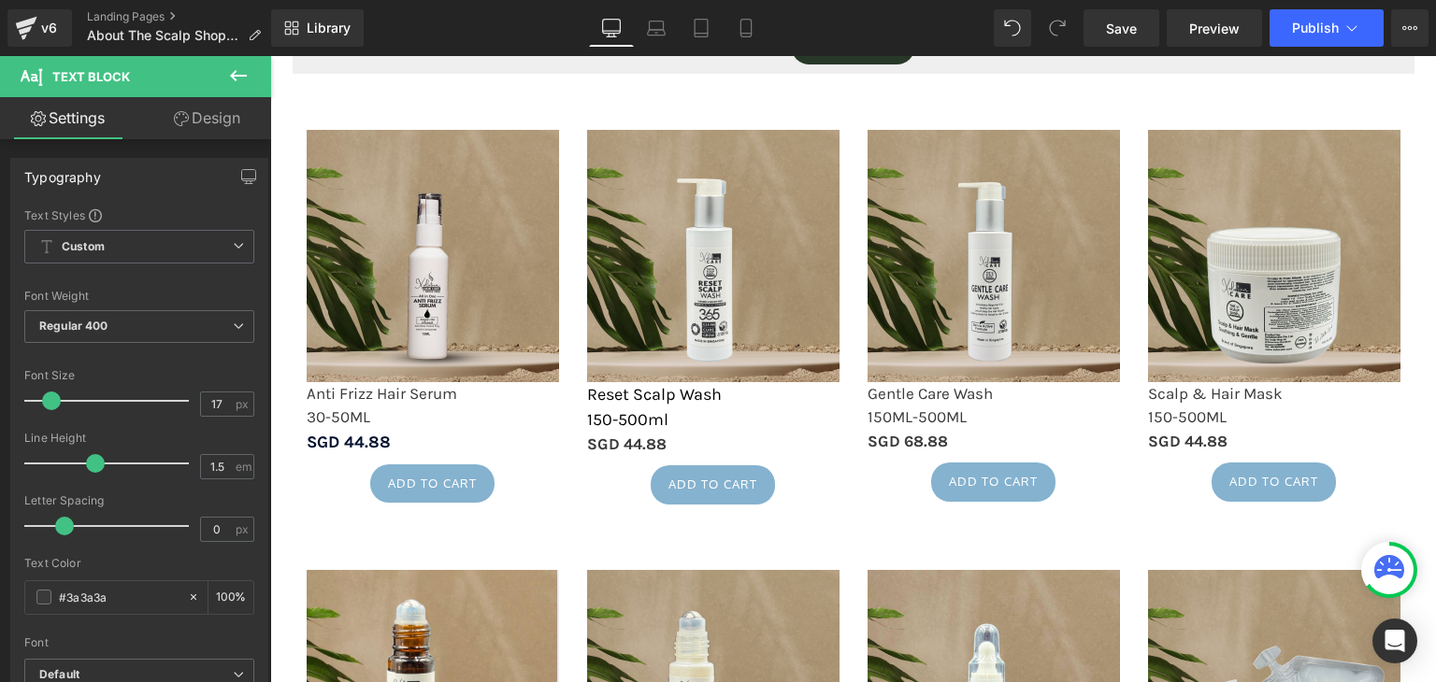
scroll to position [2340, 0]
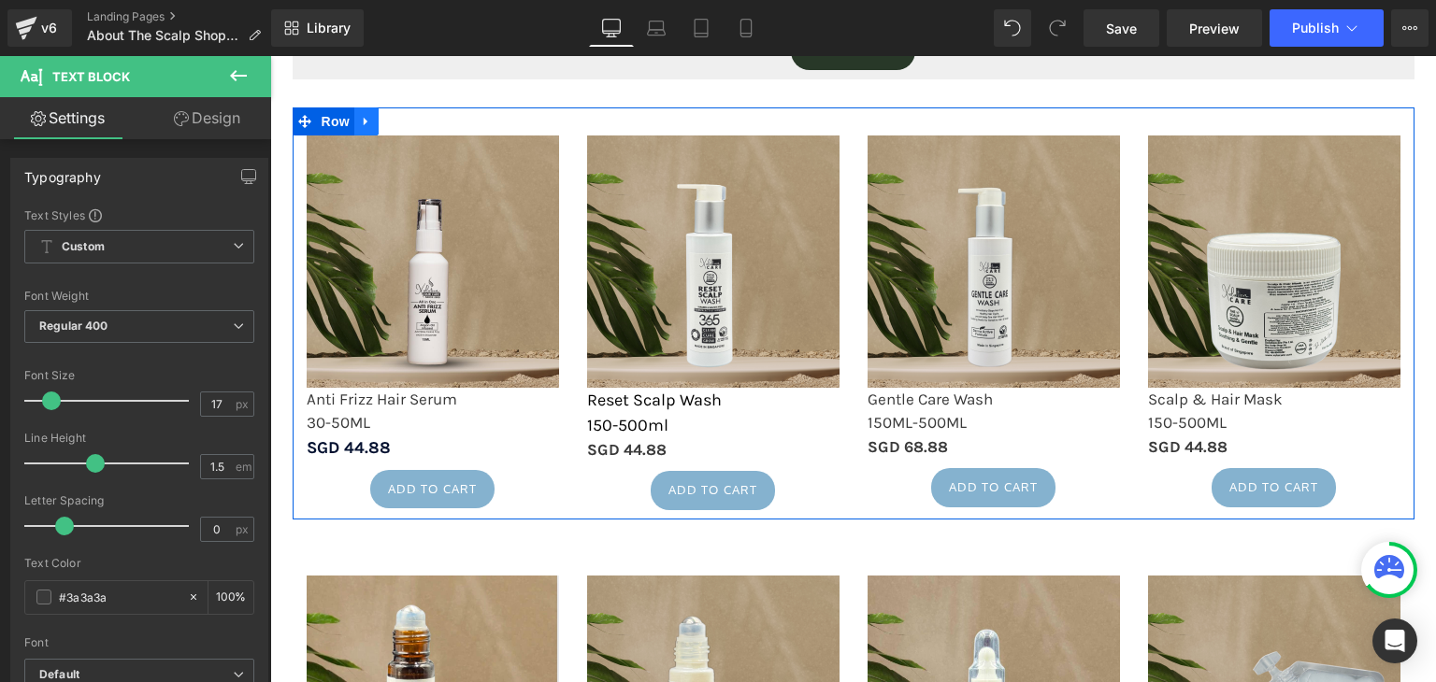
click at [364, 121] on icon at bounding box center [366, 121] width 13 height 14
click at [385, 128] on link at bounding box center [391, 121] width 24 height 28
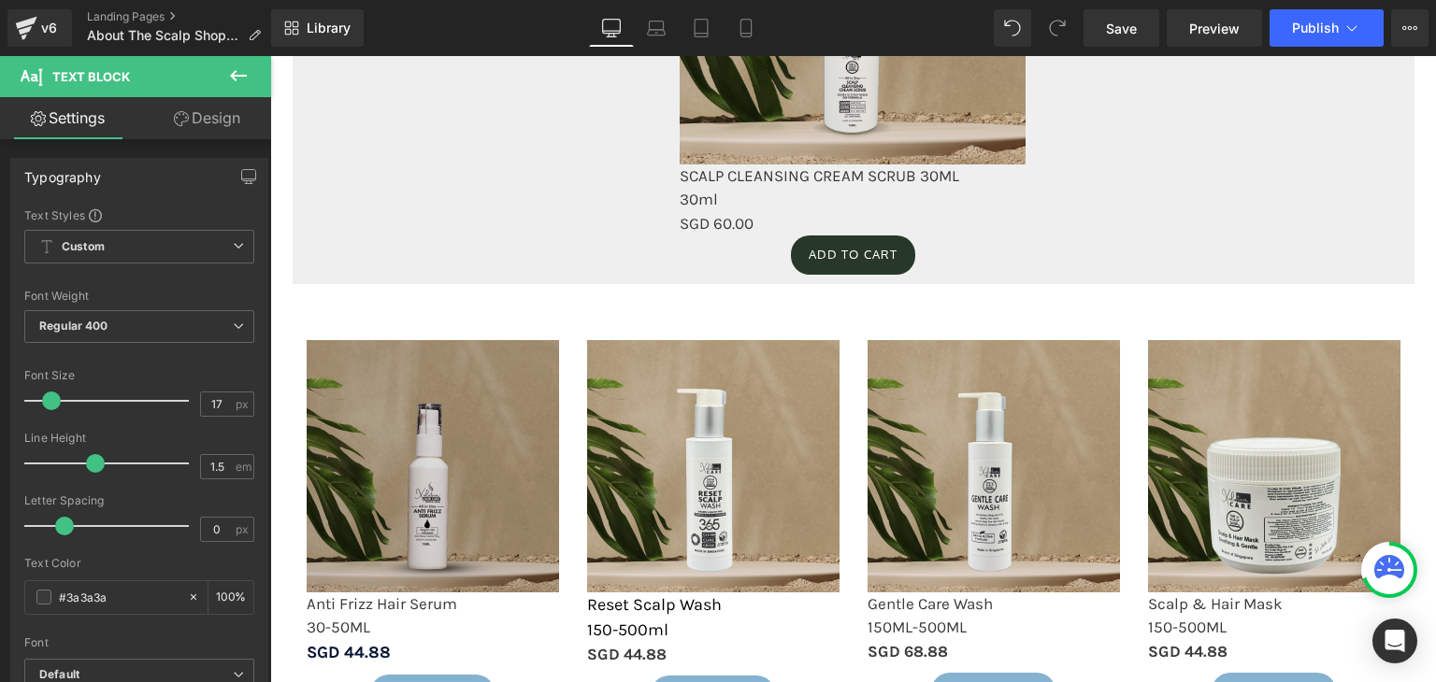
scroll to position [2135, 0]
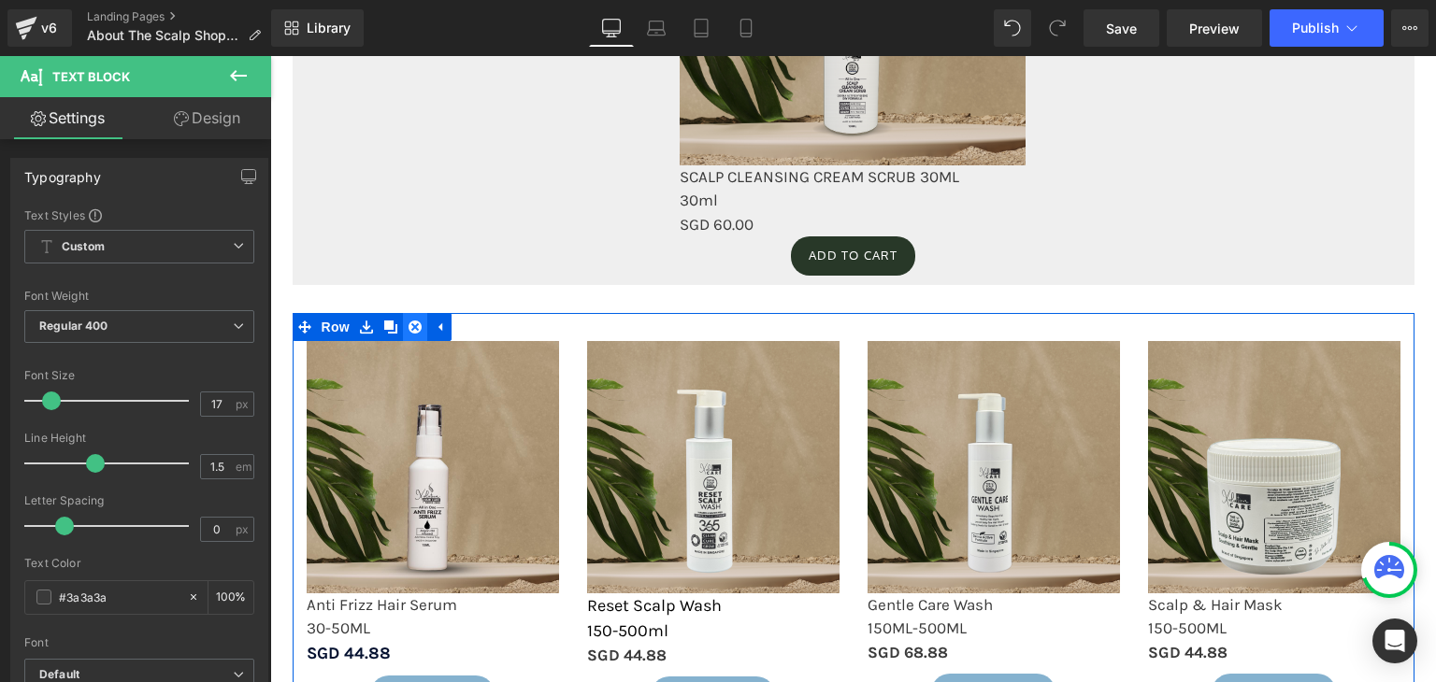
click at [410, 323] on icon at bounding box center [414, 327] width 13 height 13
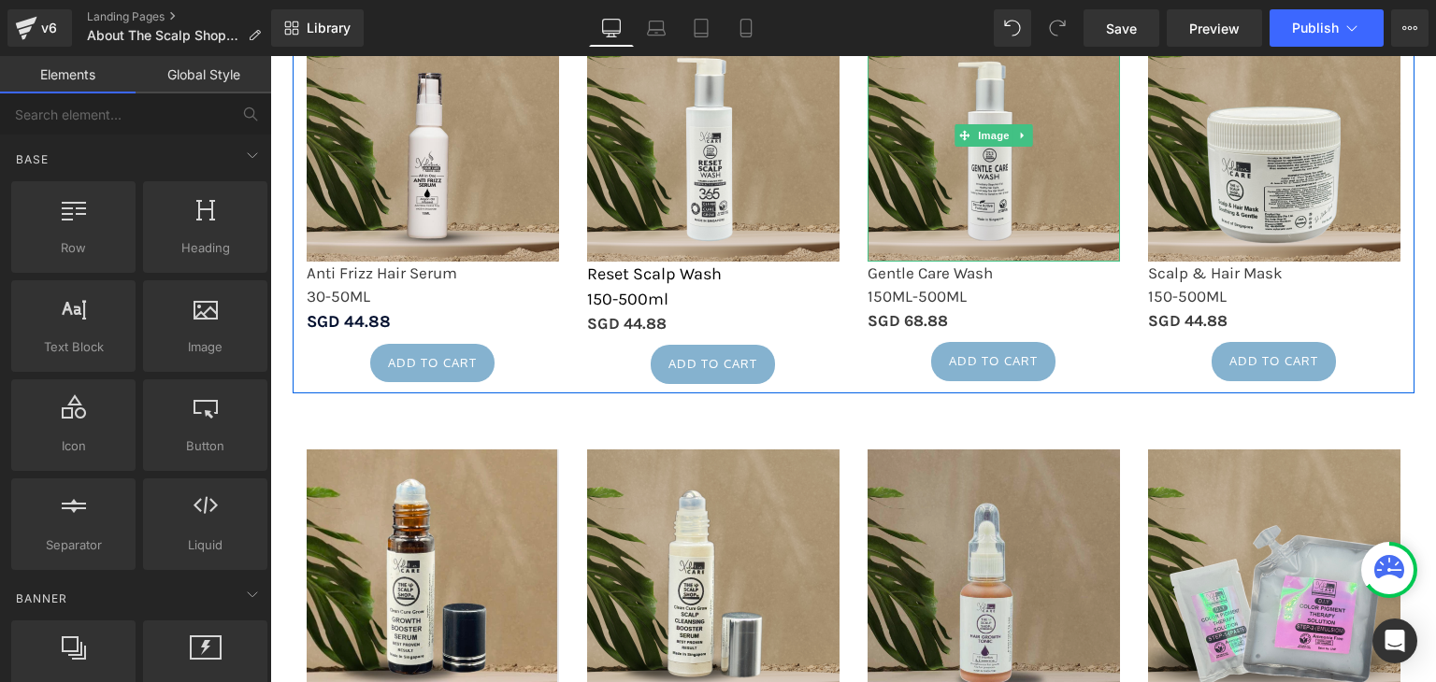
scroll to position [2475, 0]
